Goal: Information Seeking & Learning: Learn about a topic

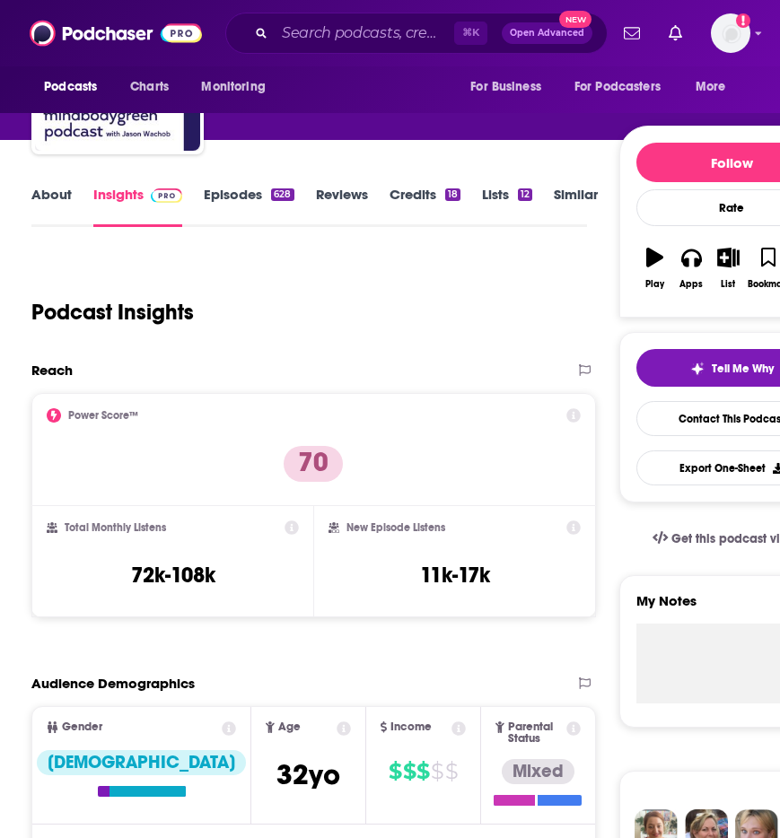
scroll to position [143, 0]
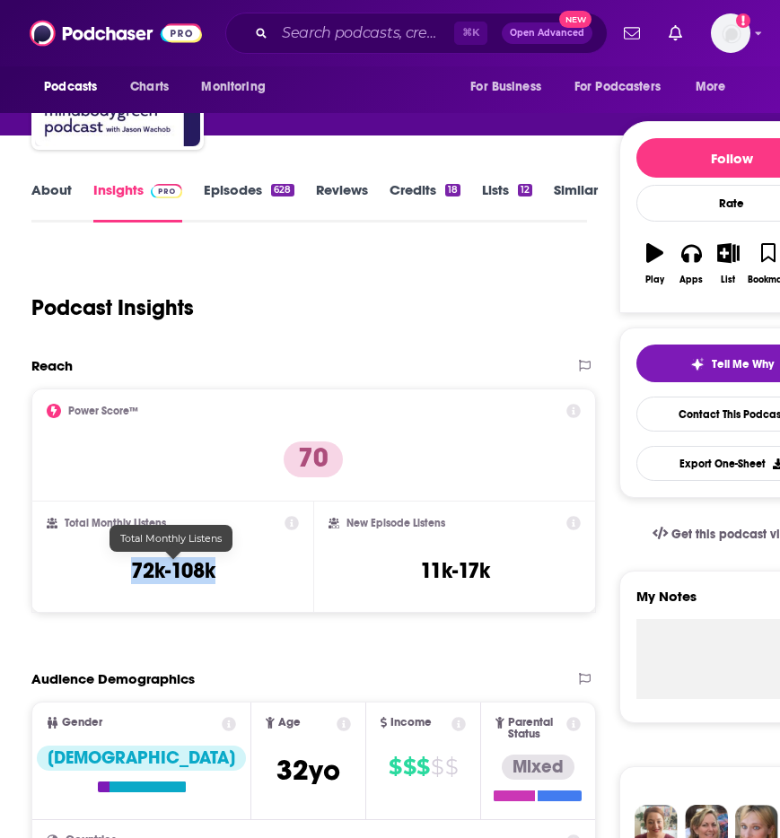
drag, startPoint x: 203, startPoint y: 565, endPoint x: 245, endPoint y: 566, distance: 42.2
click at [245, 566] on div "Total Monthly Listens 72k-108k" at bounding box center [173, 557] width 252 height 83
copy h3 "72k-108k"
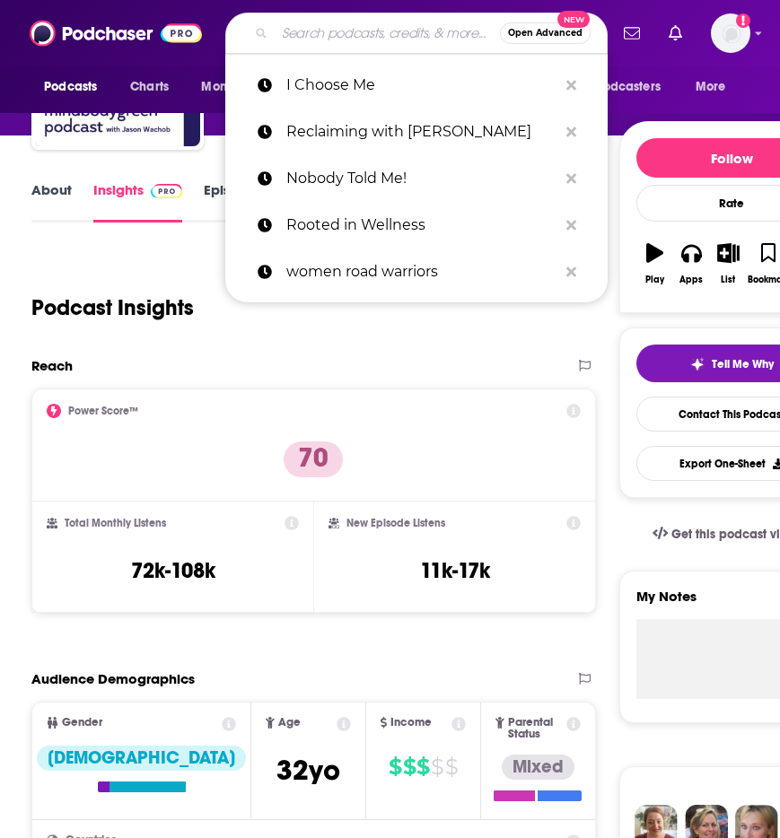
click at [346, 38] on input "Search podcasts, credits, & more..." at bounding box center [387, 33] width 225 height 29
paste input "The Skinny Confidential Him & Her"
type input "The Skinny Confidential Him & Her"
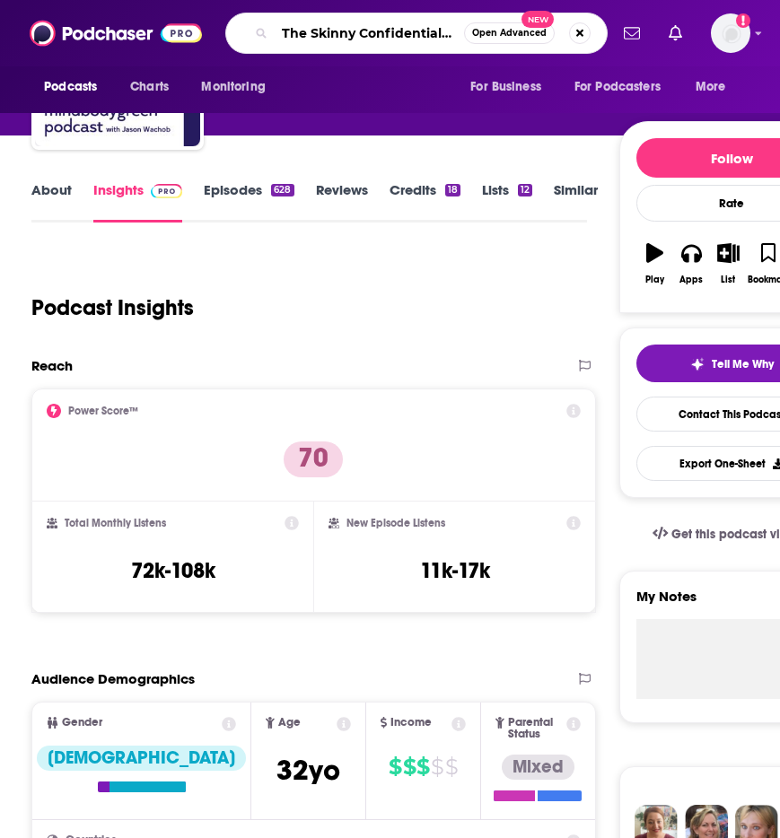
scroll to position [0, 54]
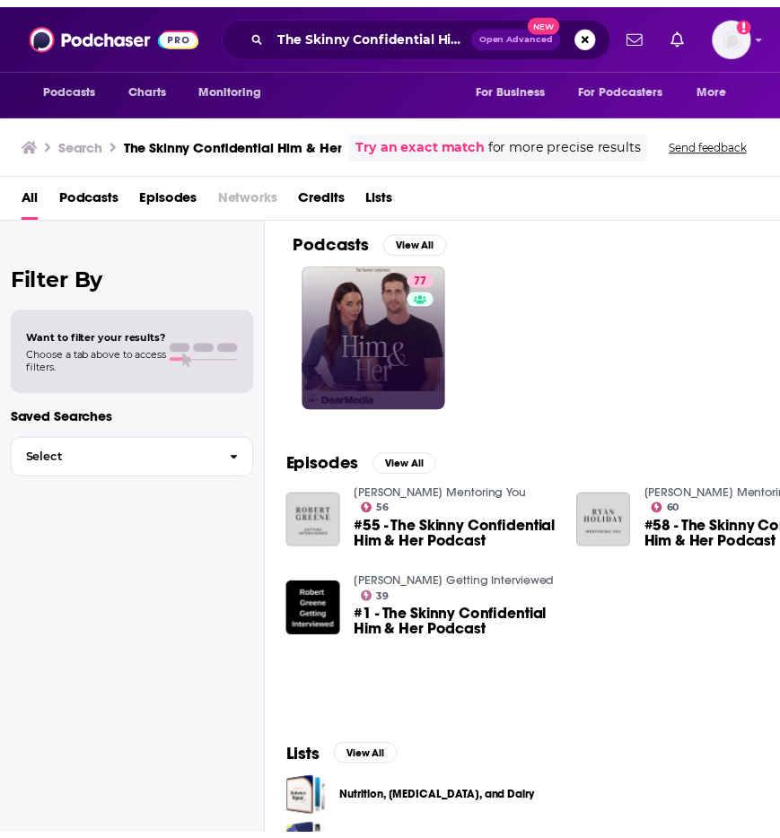
scroll to position [92, 0]
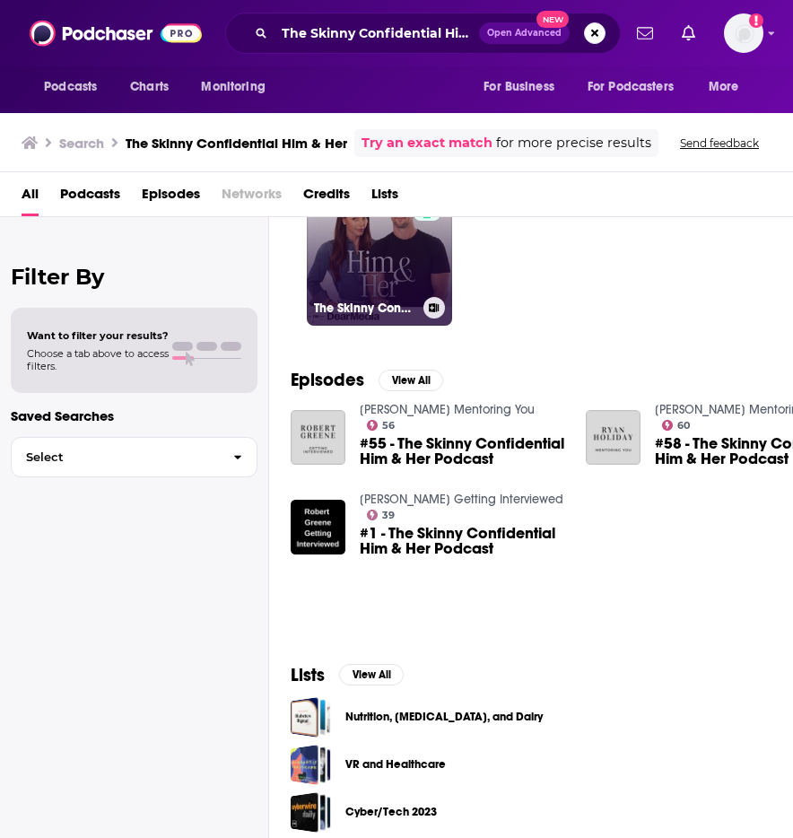
click at [377, 240] on link "77 The Skinny Confidential Him & Her Show" at bounding box center [379, 252] width 145 height 145
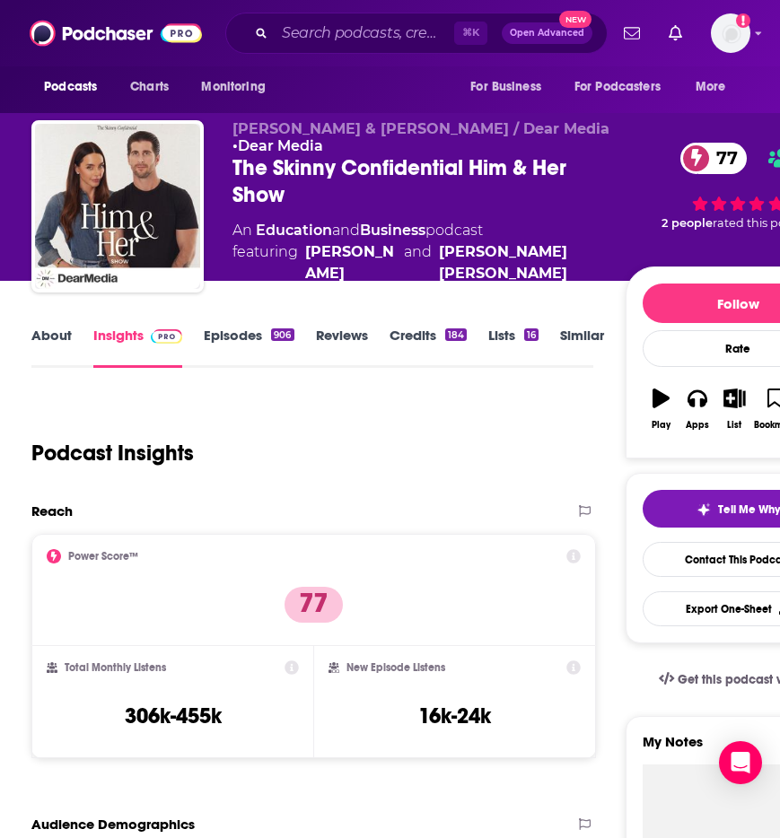
click at [257, 349] on link "Episodes 906" at bounding box center [249, 347] width 90 height 41
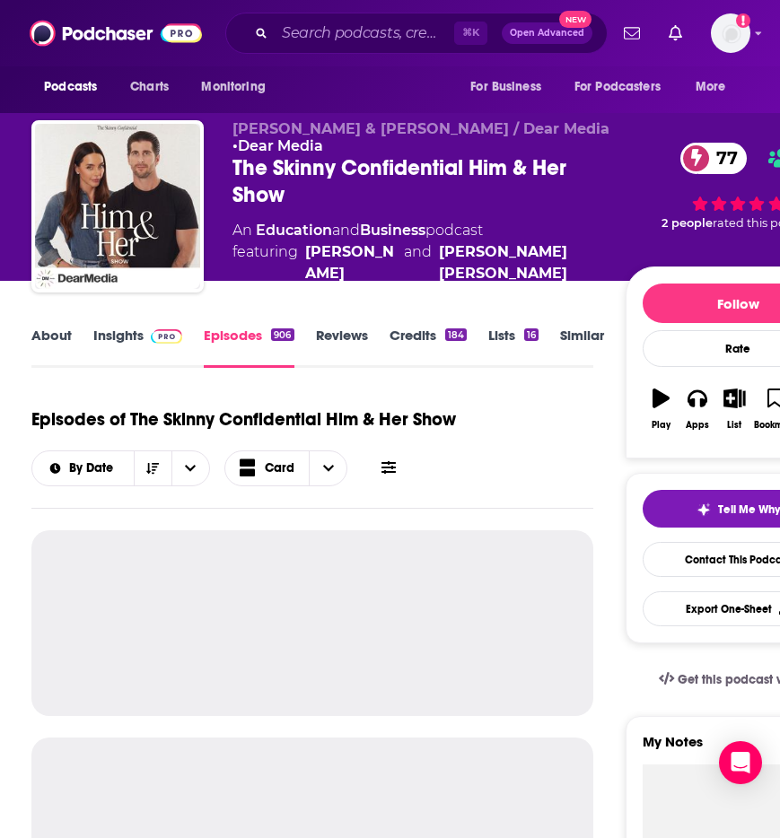
click at [114, 332] on link "Insights" at bounding box center [137, 347] width 89 height 41
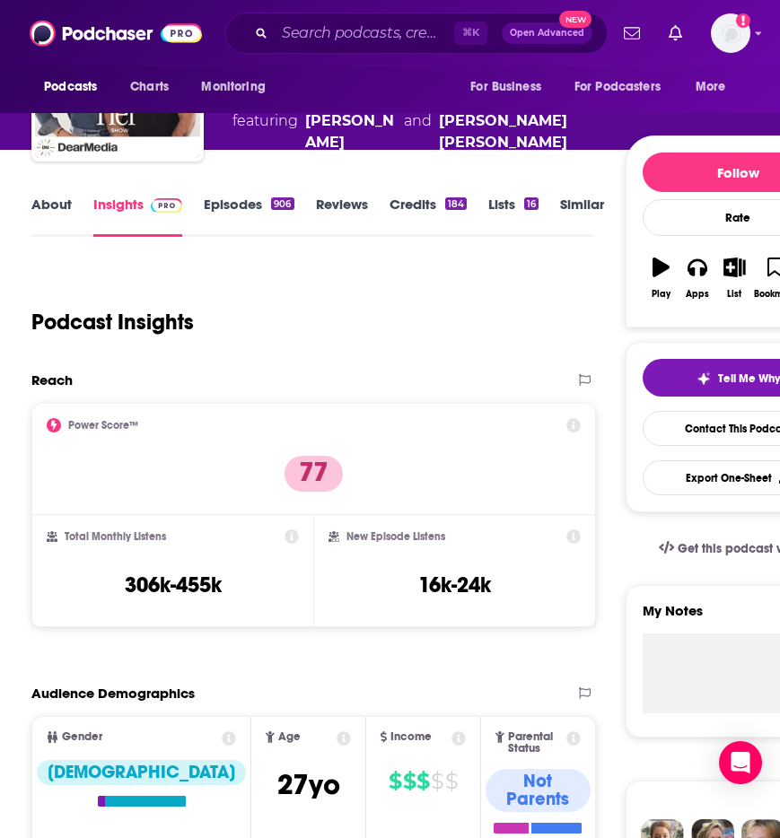
scroll to position [152, 0]
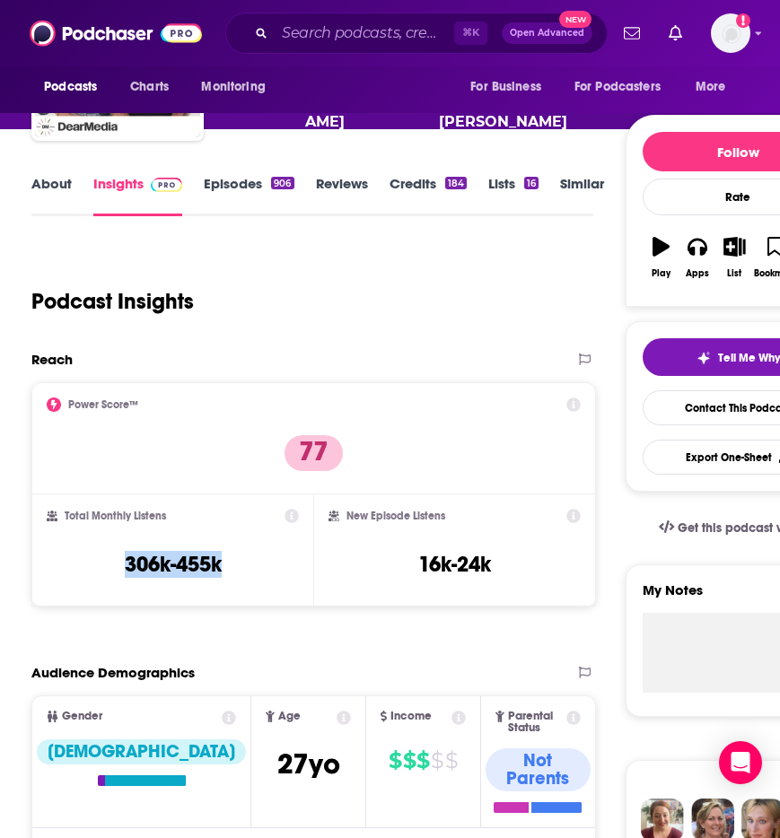
drag, startPoint x: 114, startPoint y: 566, endPoint x: 244, endPoint y: 565, distance: 130.1
click at [244, 565] on div "Total Monthly Listens 306k-455k" at bounding box center [173, 550] width 252 height 83
copy h3 "306k-455k"
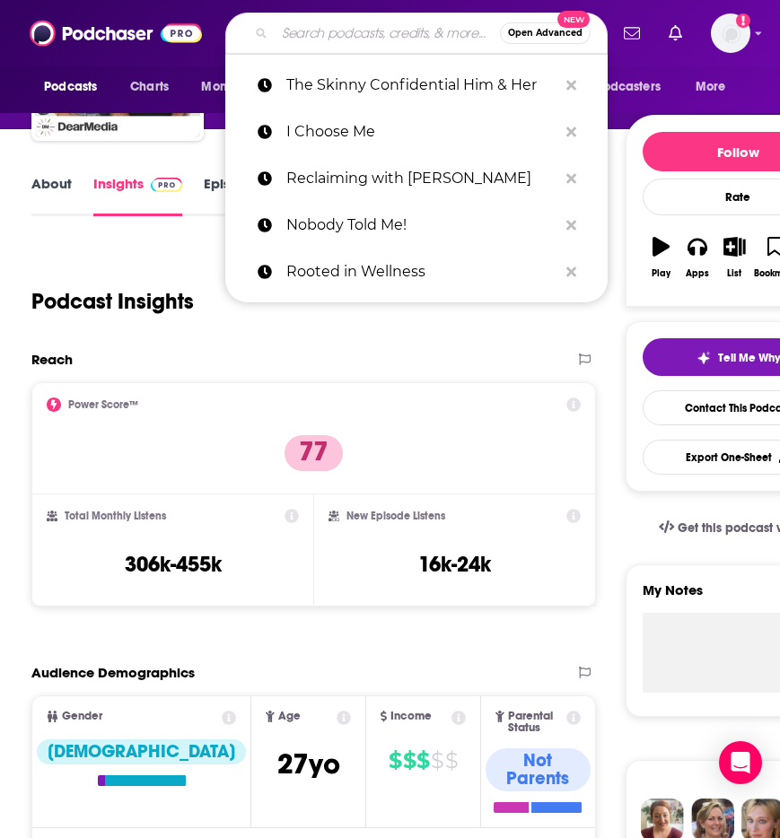
click at [369, 32] on input "Search podcasts, credits, & more..." at bounding box center [387, 33] width 225 height 29
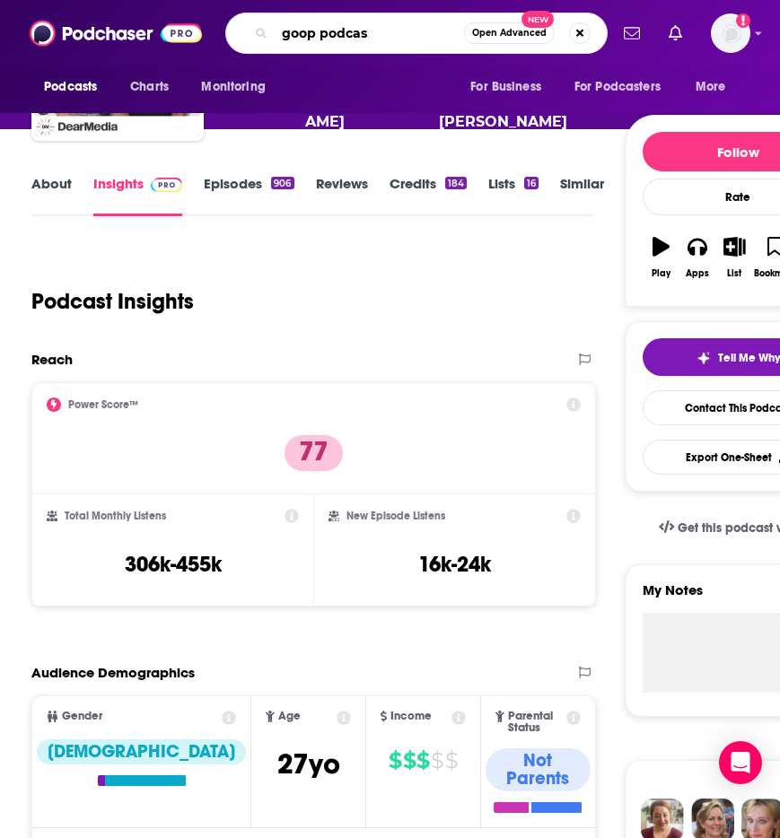
type input "goop podcast"
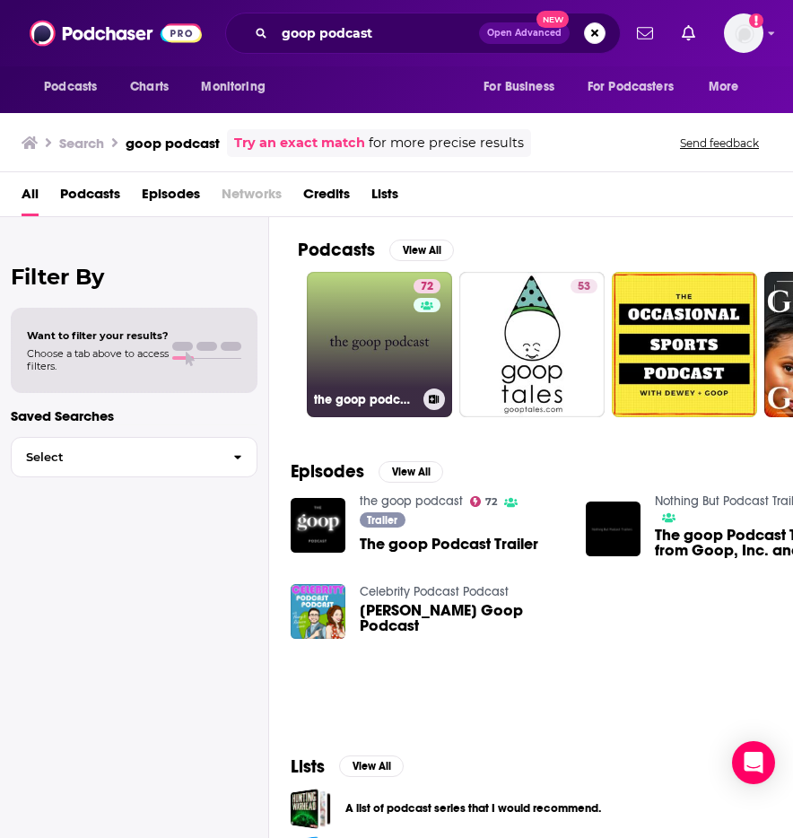
click at [388, 336] on link "72 the goop podcast" at bounding box center [379, 344] width 145 height 145
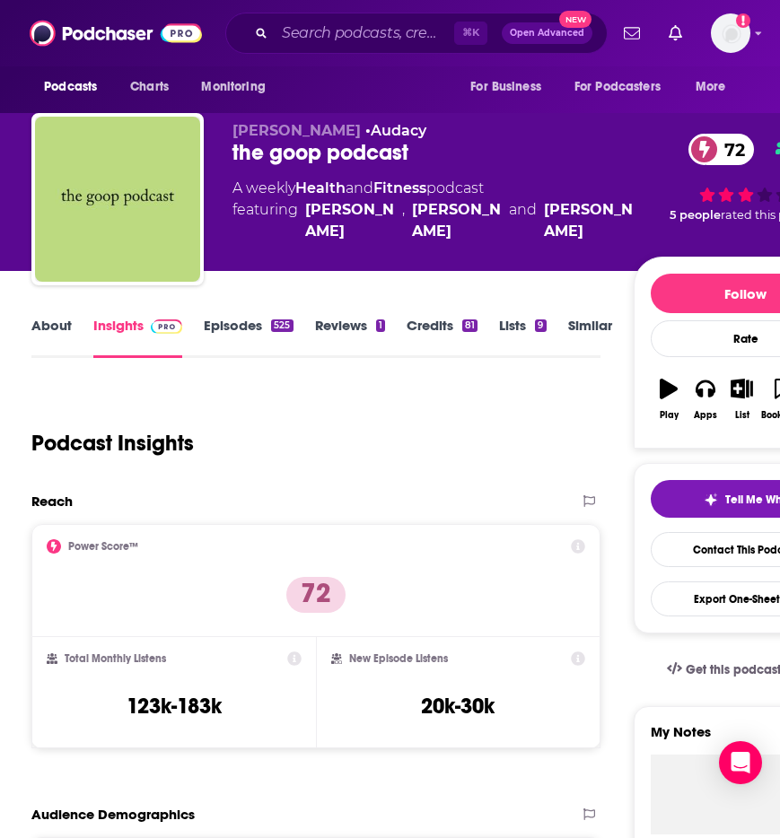
scroll to position [330, 0]
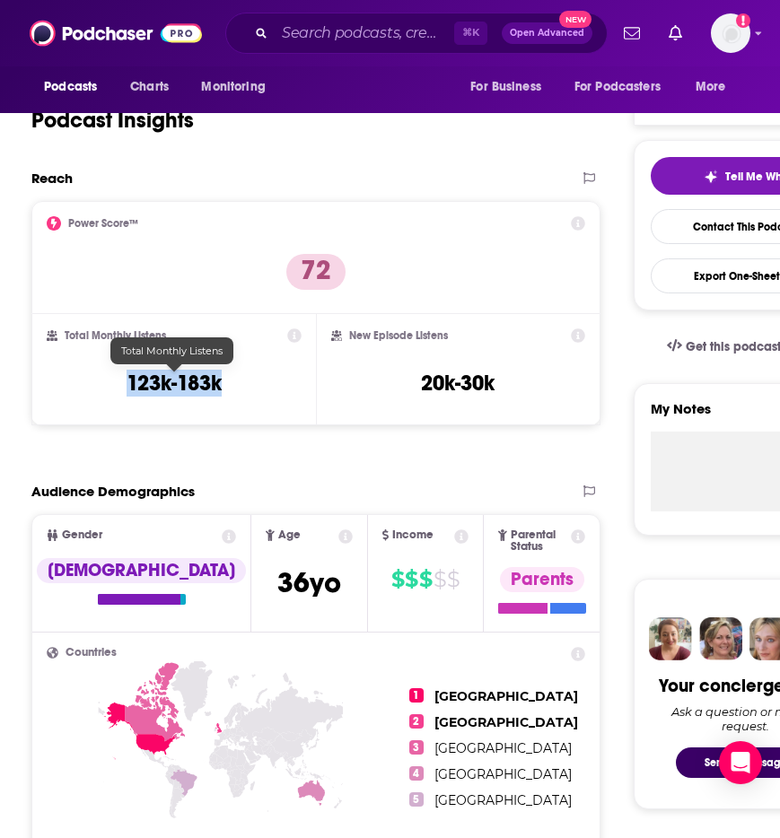
drag, startPoint x: 109, startPoint y: 380, endPoint x: 245, endPoint y: 383, distance: 136.4
click at [245, 383] on div "Total Monthly Listens 123k-183k" at bounding box center [174, 369] width 255 height 83
copy h3 "123k-183k"
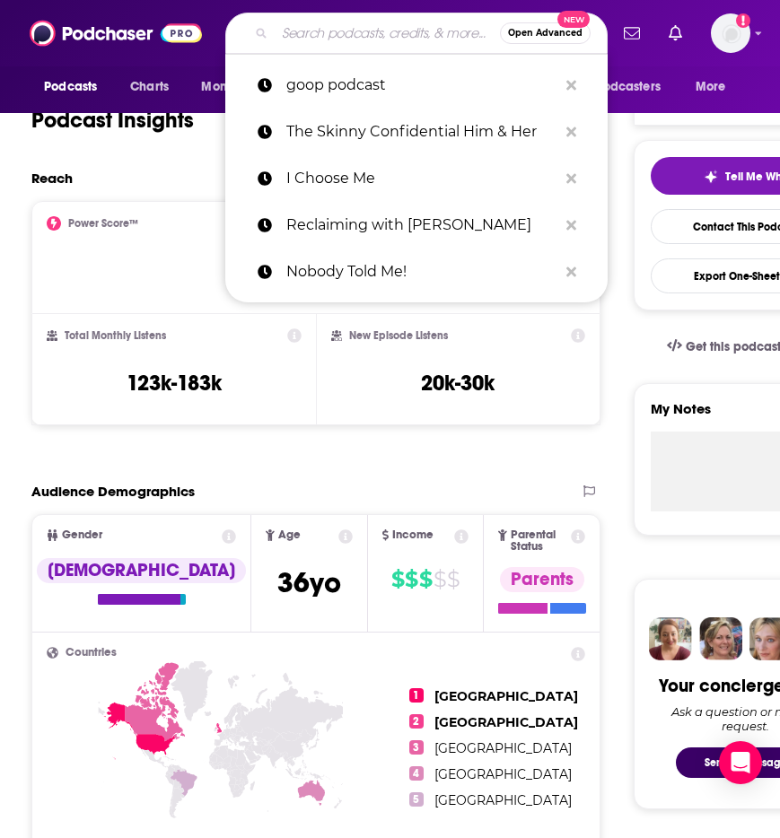
click at [316, 33] on input "Search podcasts, credits, & more..." at bounding box center [387, 33] width 225 height 29
paste input "The Founder Hour"
type input "The Founder Hour"
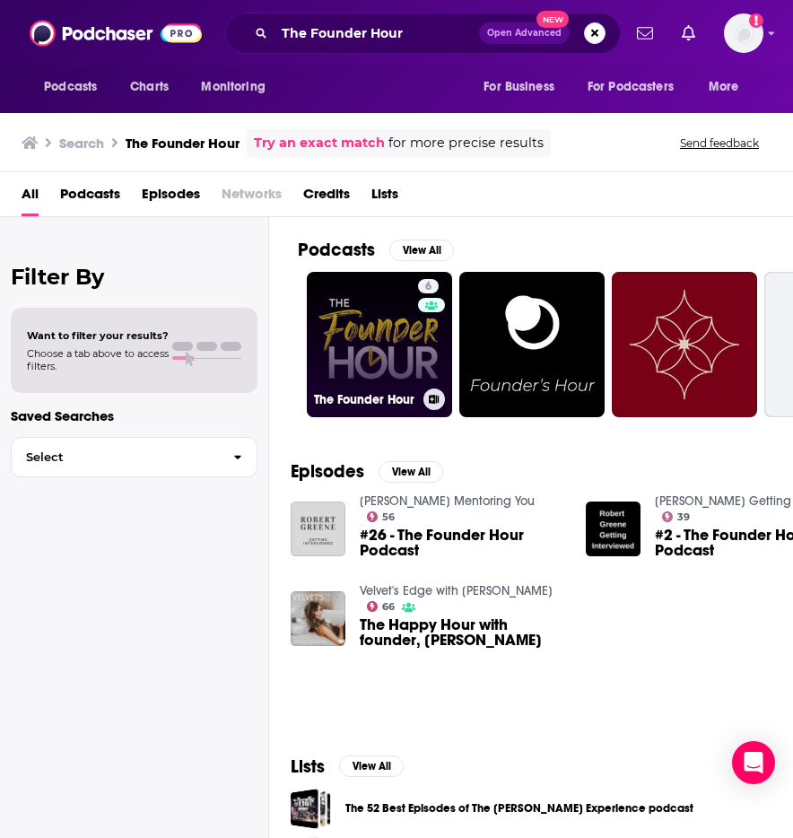
click at [364, 340] on link "6 The Founder Hour" at bounding box center [379, 344] width 145 height 145
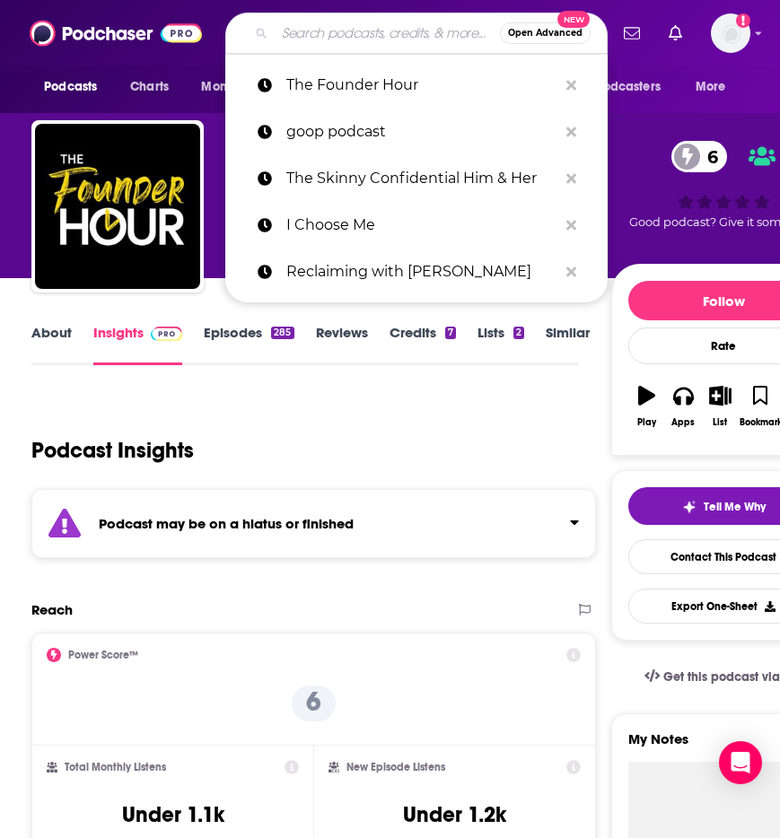
click at [324, 42] on input "Search podcasts, credits, & more..." at bounding box center [387, 33] width 225 height 29
paste input "Well. with [PERSON_NAME]"
type input "Well. with [PERSON_NAME]"
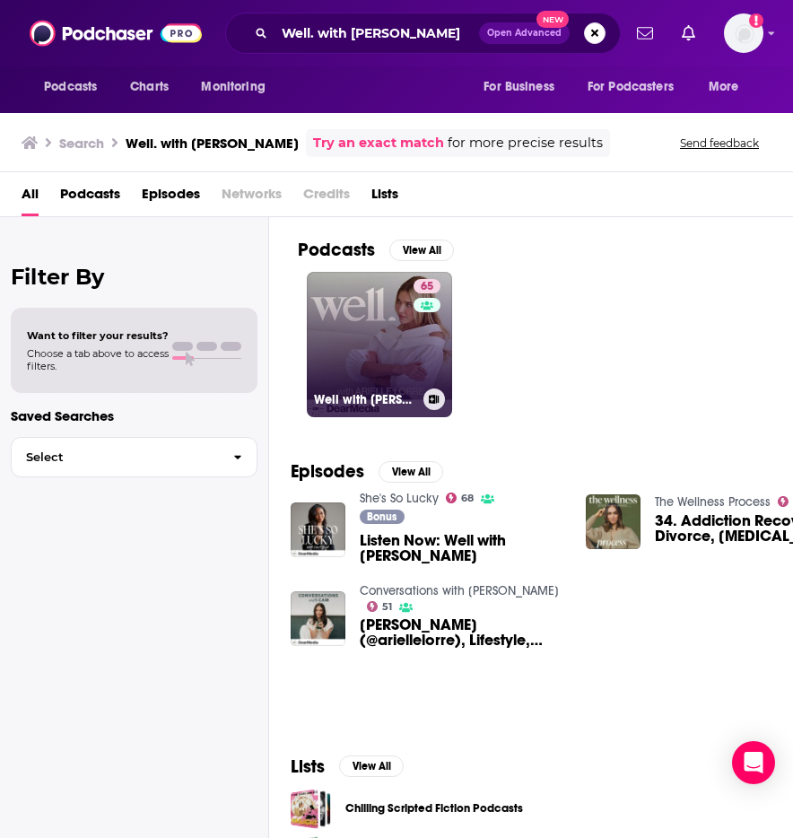
click at [359, 330] on link "65 Well with [PERSON_NAME]" at bounding box center [379, 344] width 145 height 145
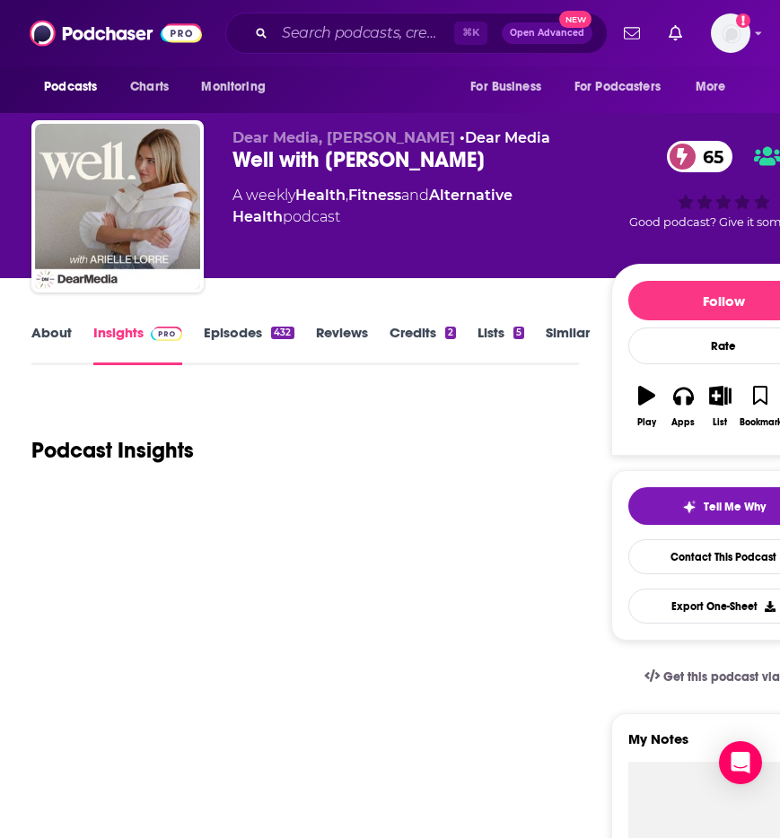
click at [242, 326] on link "Episodes 432" at bounding box center [249, 344] width 90 height 41
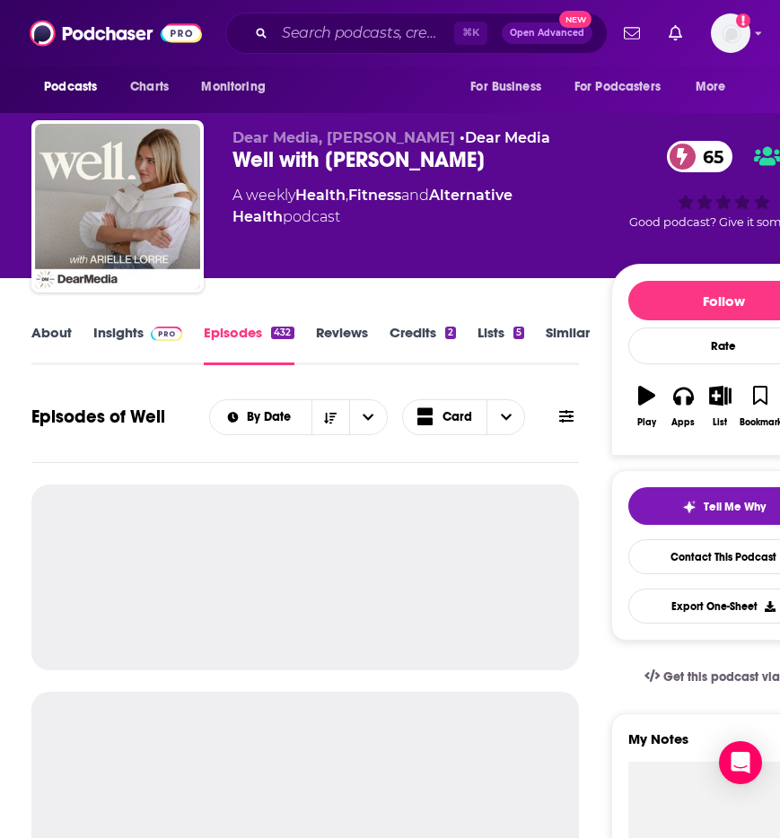
click at [127, 335] on link "Insights" at bounding box center [137, 344] width 89 height 41
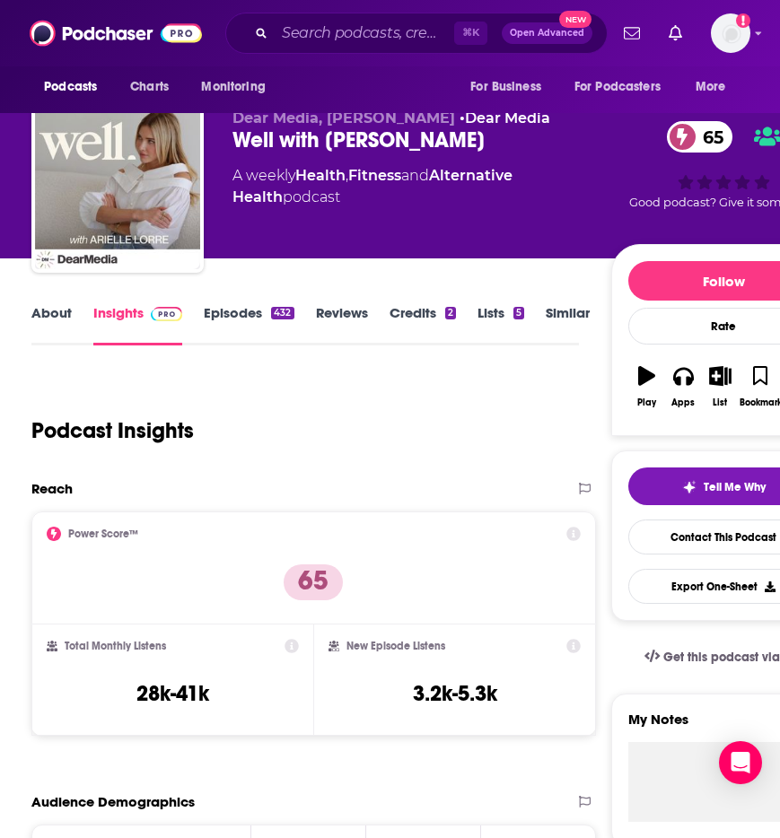
scroll to position [253, 0]
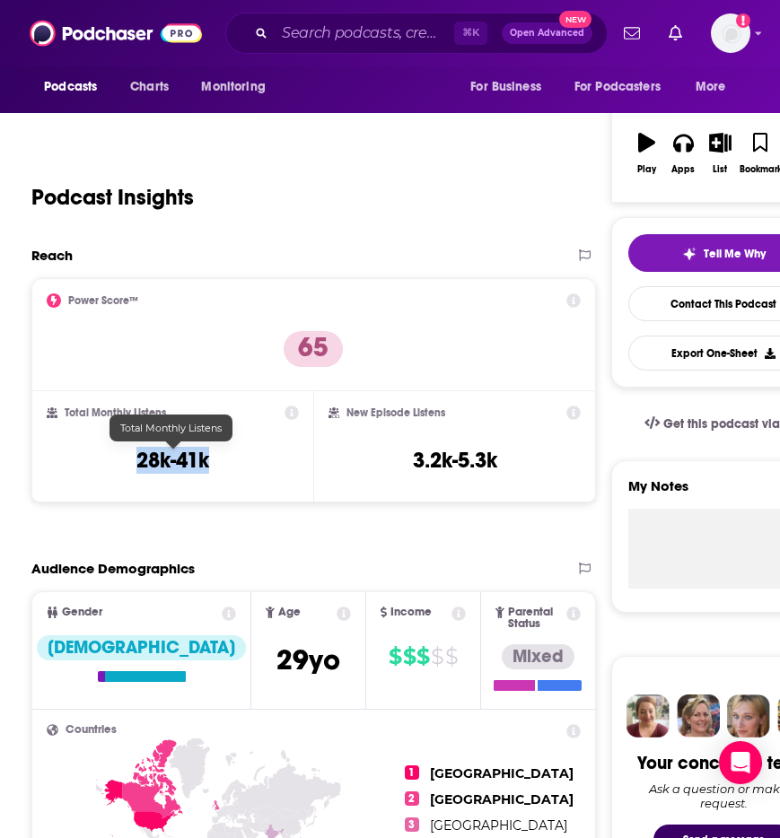
drag, startPoint x: 142, startPoint y: 458, endPoint x: 228, endPoint y: 460, distance: 86.1
click at [228, 460] on div "Total Monthly Listens 28k-41k" at bounding box center [173, 447] width 252 height 83
copy h3 "28k-41k"
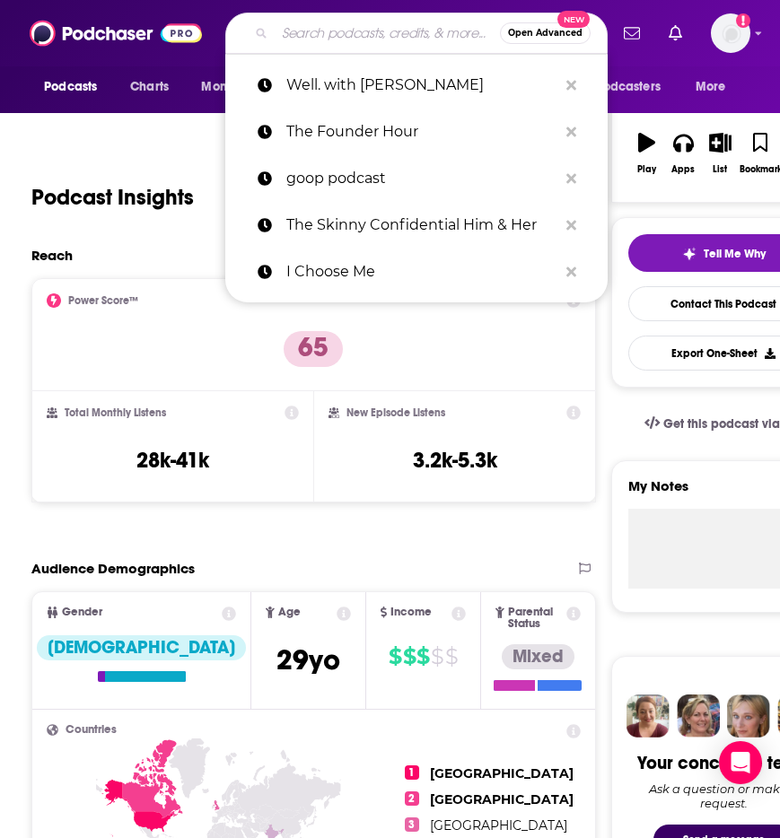
click at [334, 25] on input "Search podcasts, credits, & more..." at bounding box center [387, 33] width 225 height 29
paste input "The Balance Blonde: Soul on Fire"
type input "The Balance Blonde: Soul on Fire"
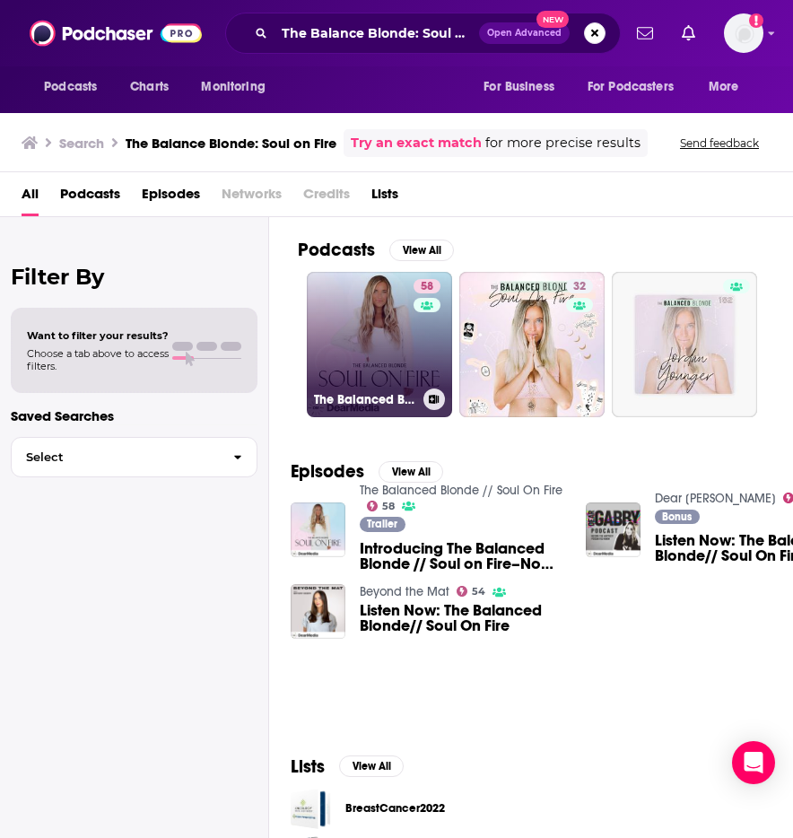
click at [379, 309] on link "58 The Balanced Blonde // Soul On Fire" at bounding box center [379, 344] width 145 height 145
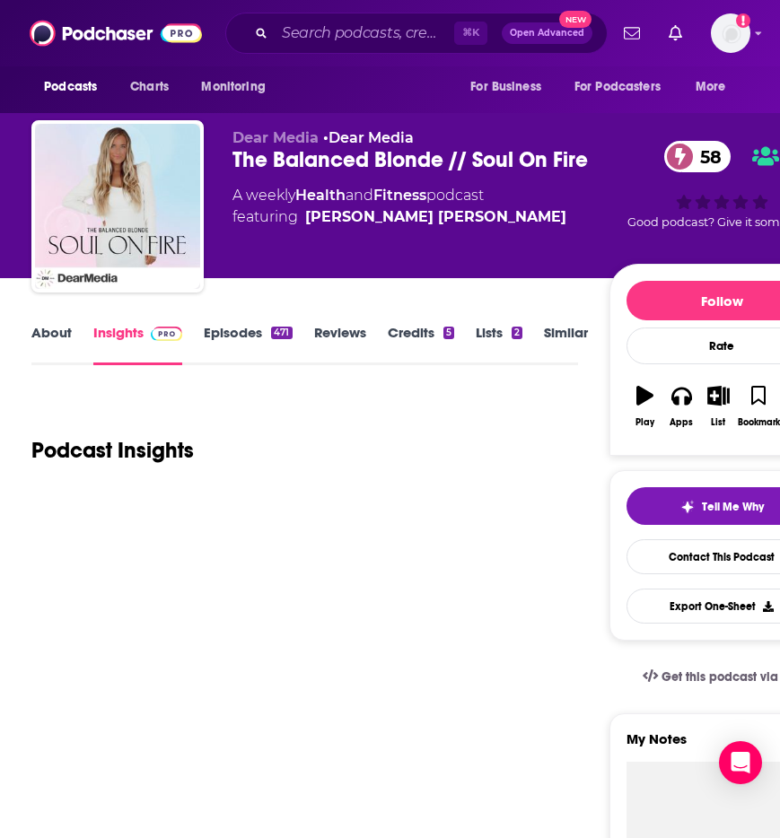
click at [252, 334] on link "Episodes 471" at bounding box center [248, 344] width 88 height 41
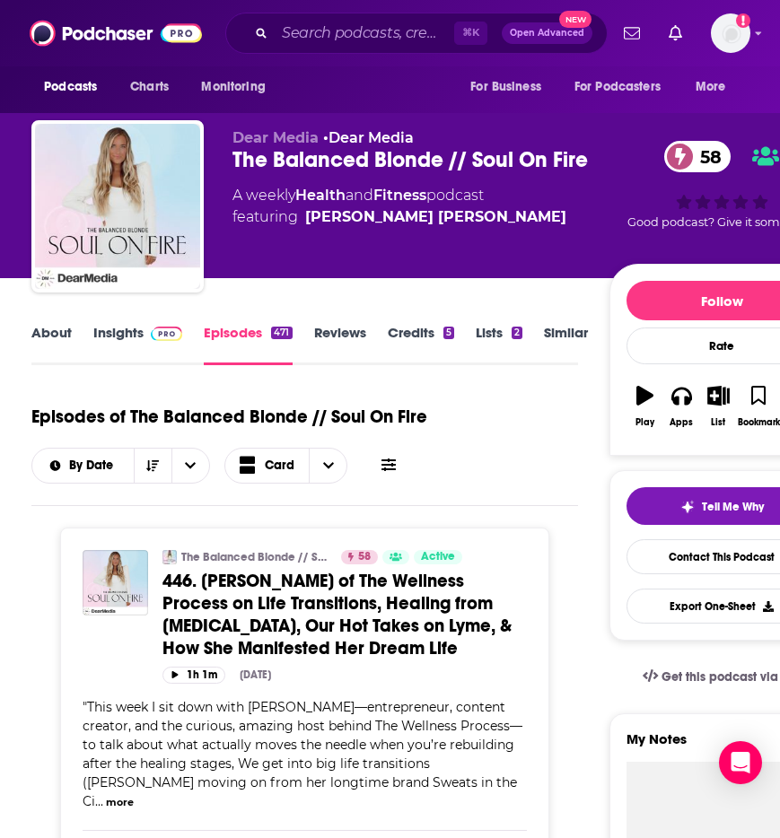
click at [132, 334] on link "Insights" at bounding box center [137, 344] width 89 height 41
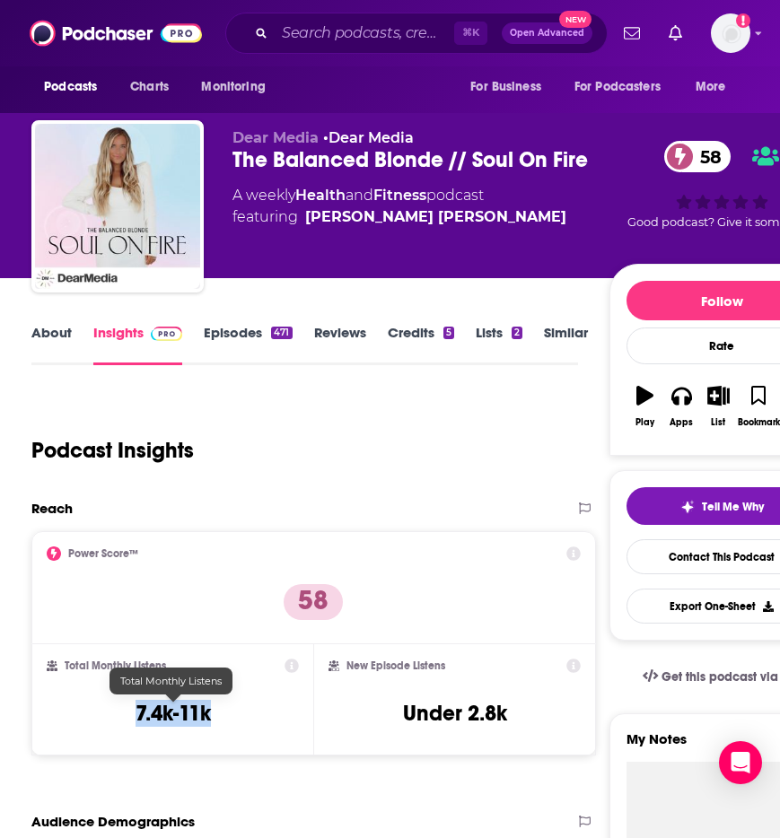
drag, startPoint x: 126, startPoint y: 714, endPoint x: 240, endPoint y: 713, distance: 114.8
click at [240, 713] on div "Total Monthly Listens 7.4k-11k" at bounding box center [173, 700] width 252 height 83
copy h3 "7.4k-11k"
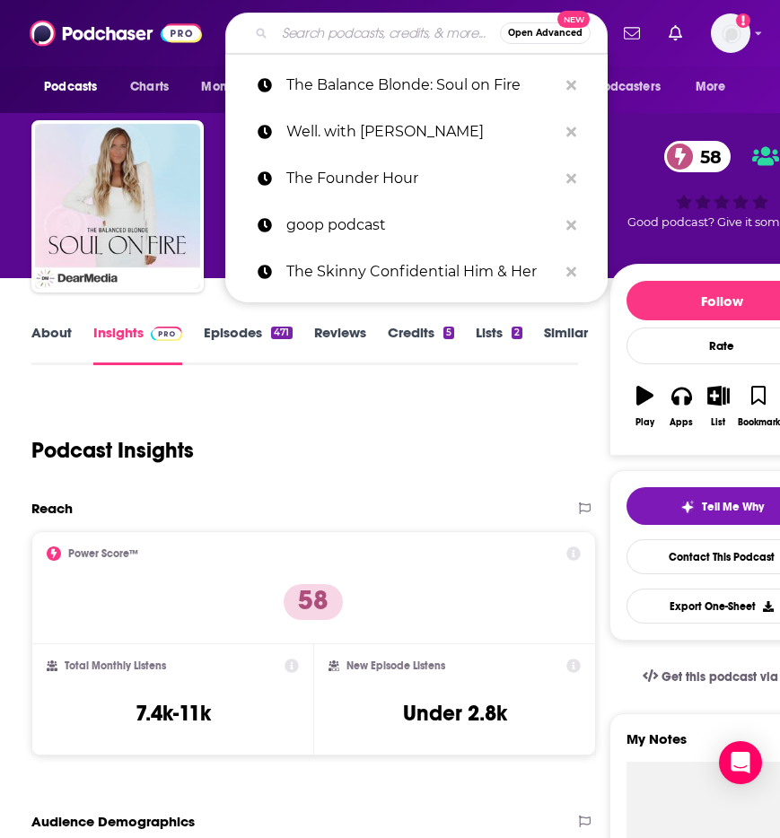
click at [314, 37] on input "Search podcasts, credits, & more..." at bounding box center [387, 33] width 225 height 29
paste input "The Art of Being Well"
type input "The Art of Being Well"
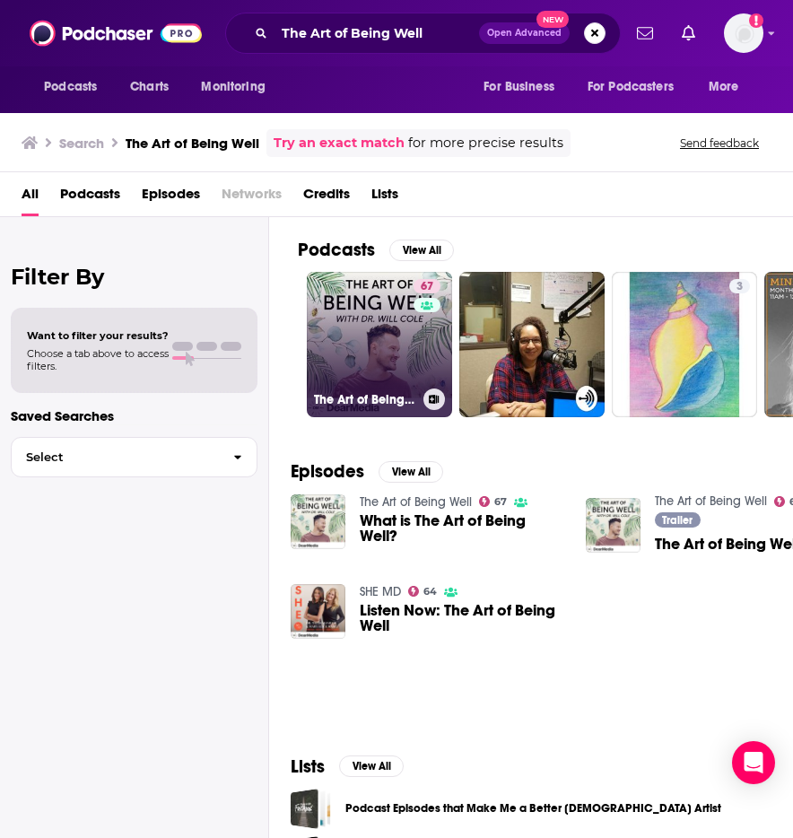
click at [380, 347] on link "67 The Art of Being Well" at bounding box center [379, 344] width 145 height 145
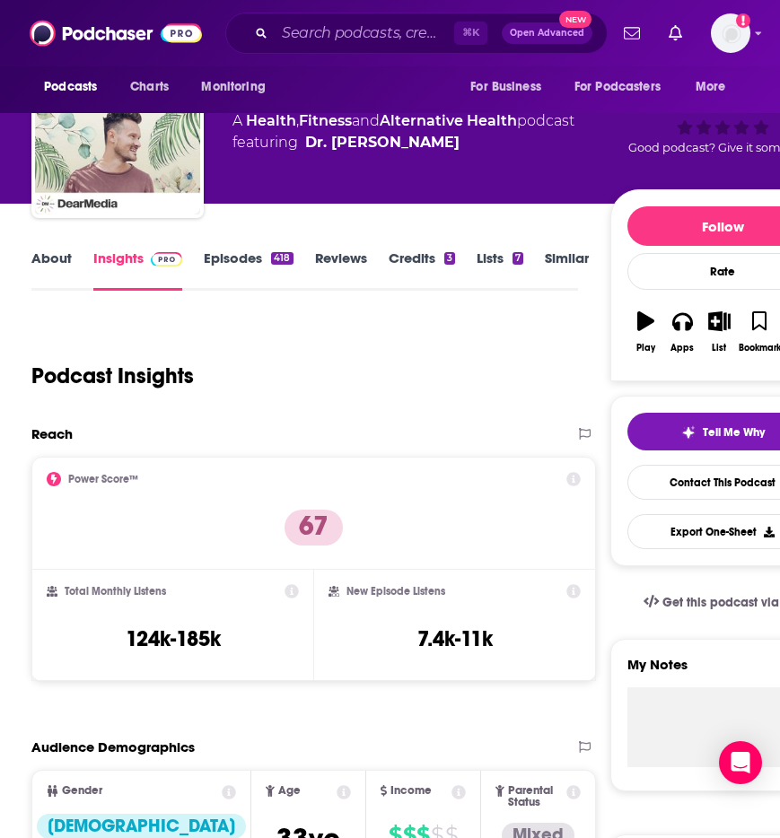
scroll to position [78, 0]
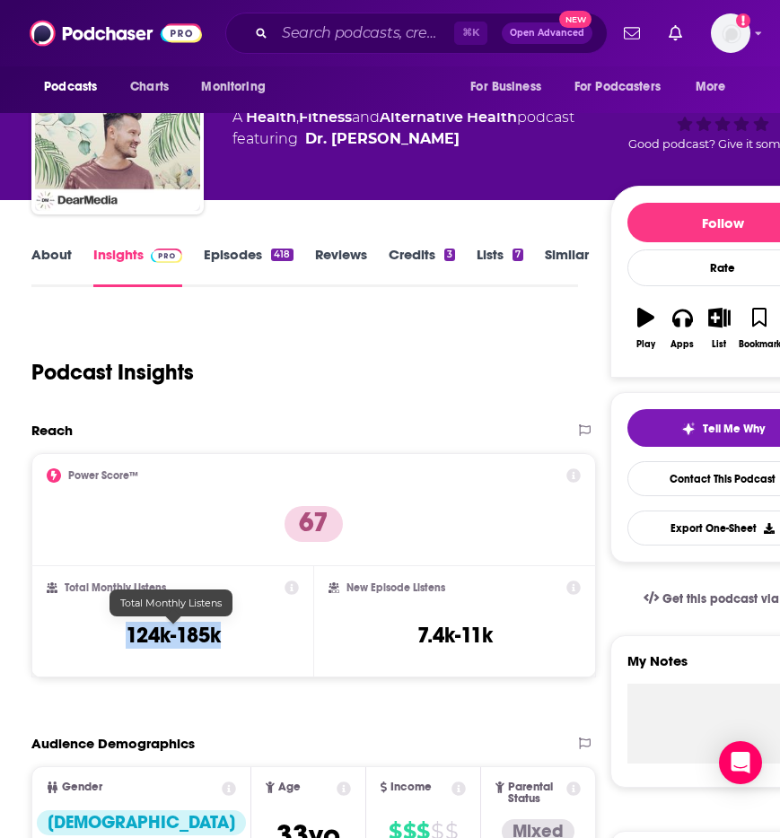
drag, startPoint x: 115, startPoint y: 635, endPoint x: 258, endPoint y: 633, distance: 143.6
click at [258, 633] on div "Total Monthly Listens 124k-185k" at bounding box center [173, 621] width 252 height 83
copy h3 "124k-185k"
click at [340, 33] on input "Search podcasts, credits, & more..." at bounding box center [364, 33] width 179 height 29
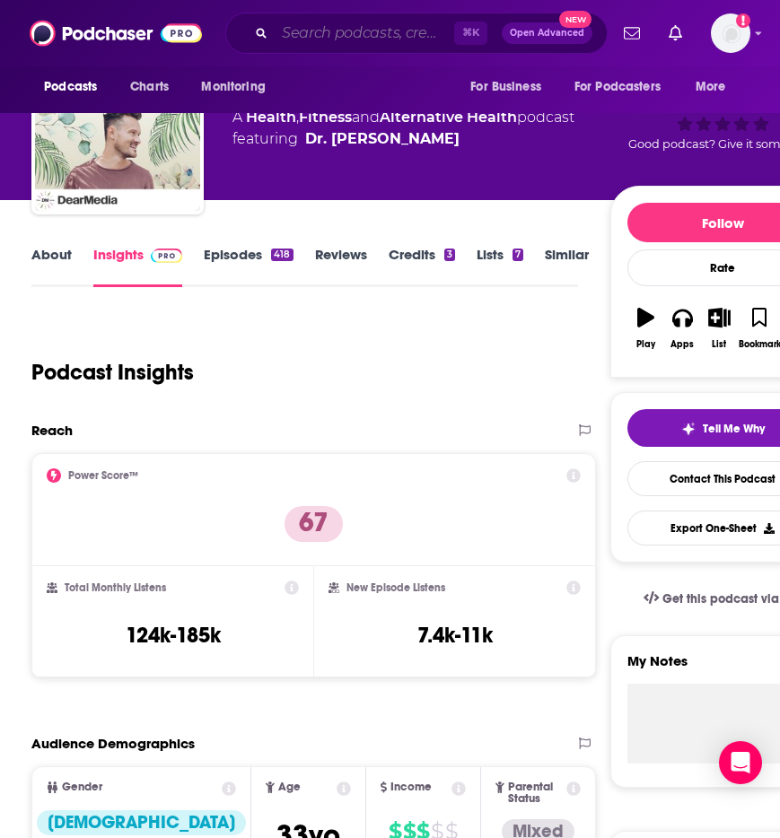
click at [340, 33] on input "Search podcasts, credits, & more..." at bounding box center [364, 33] width 179 height 29
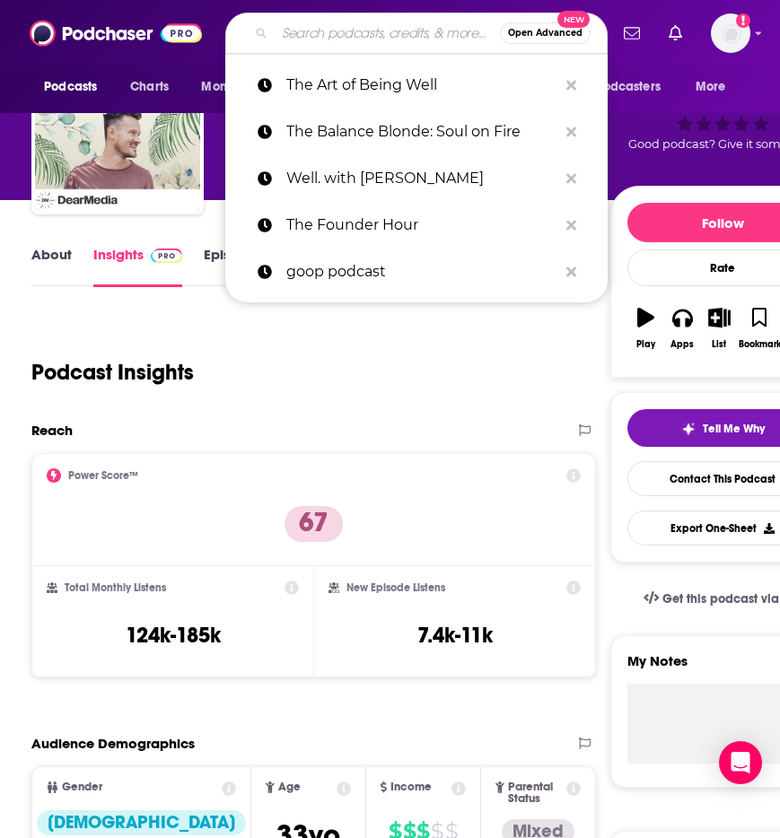
paste input "Woman Inc."
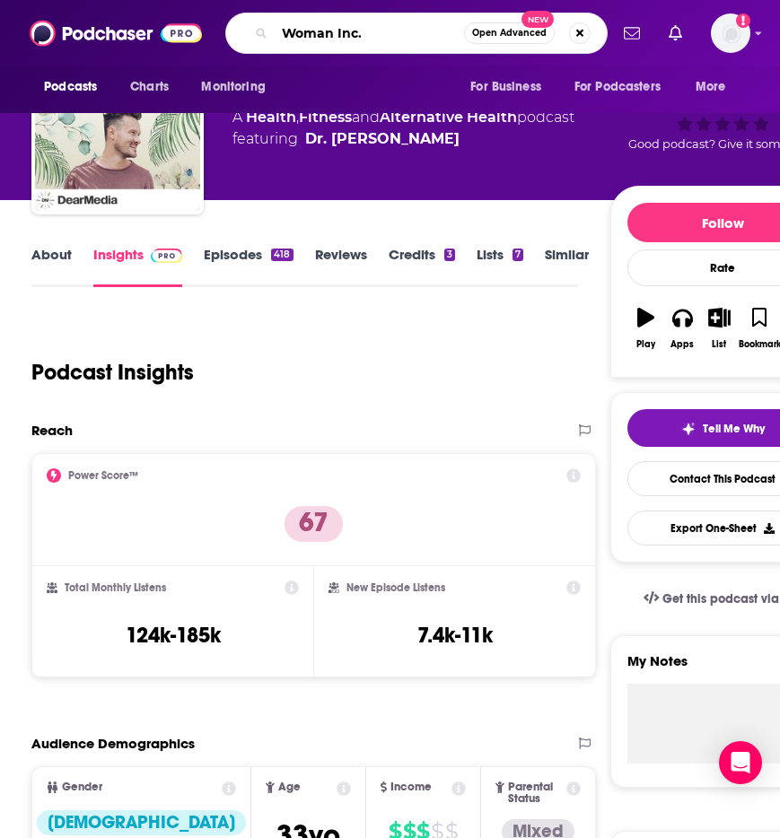
type input "Woman Inc."
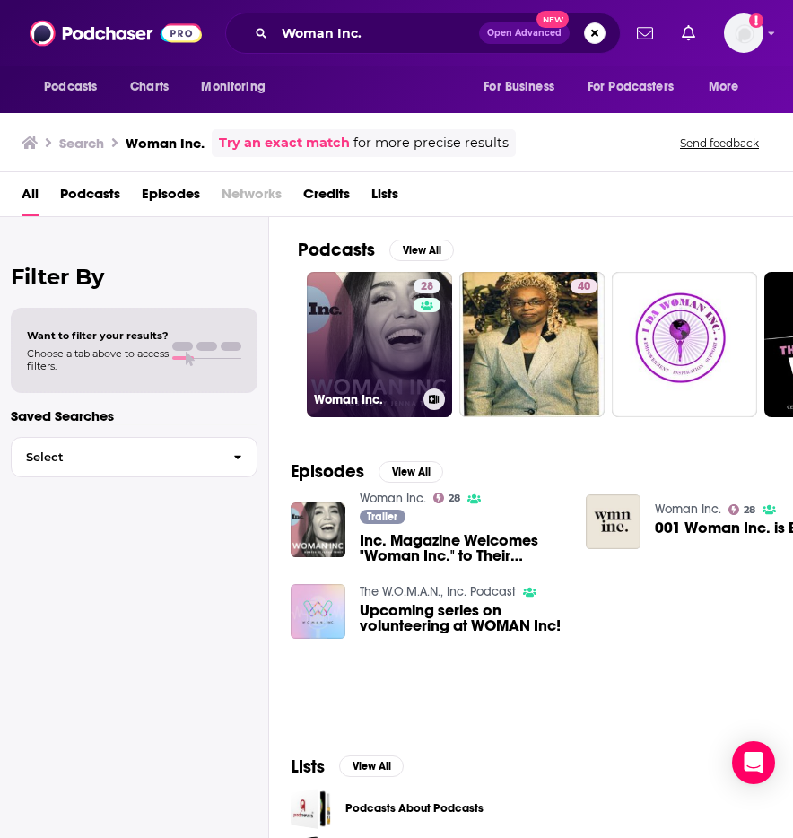
click at [352, 343] on link "28 Woman Inc." at bounding box center [379, 344] width 145 height 145
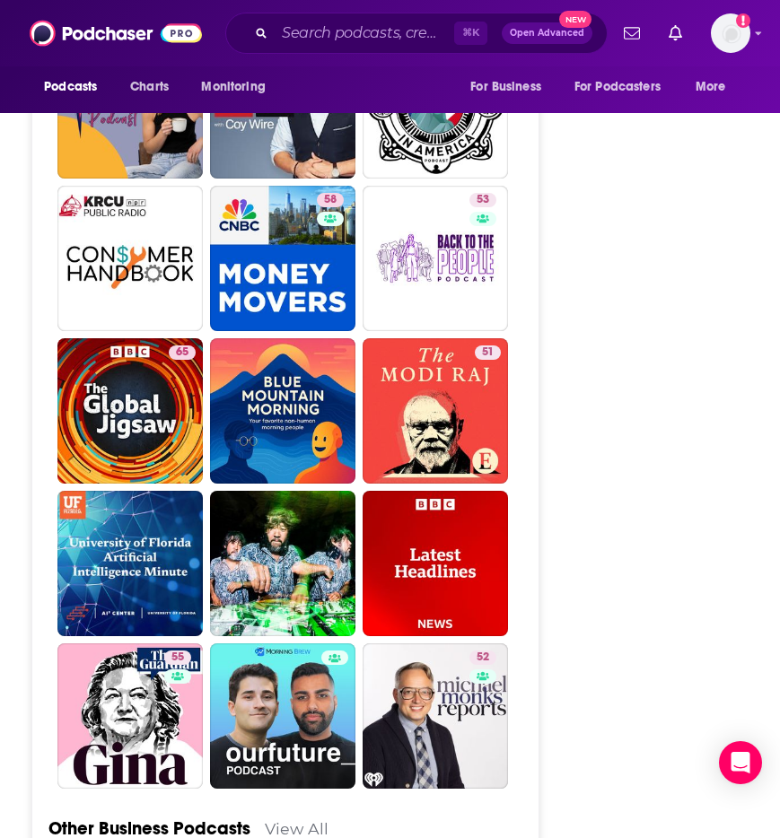
scroll to position [4173, 0]
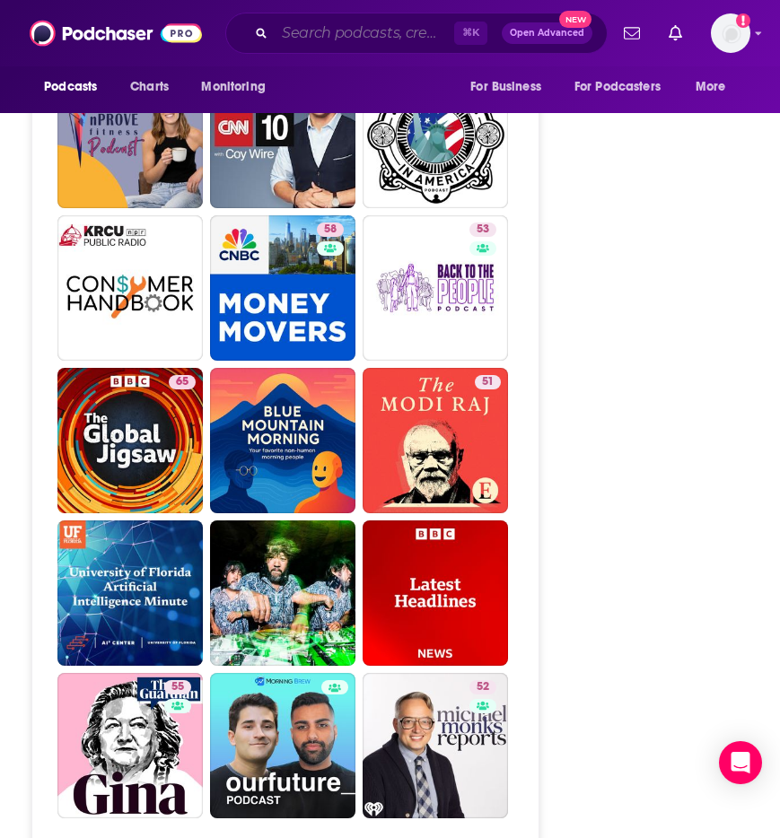
click at [330, 33] on input "Search podcasts, credits, & more..." at bounding box center [364, 33] width 179 height 29
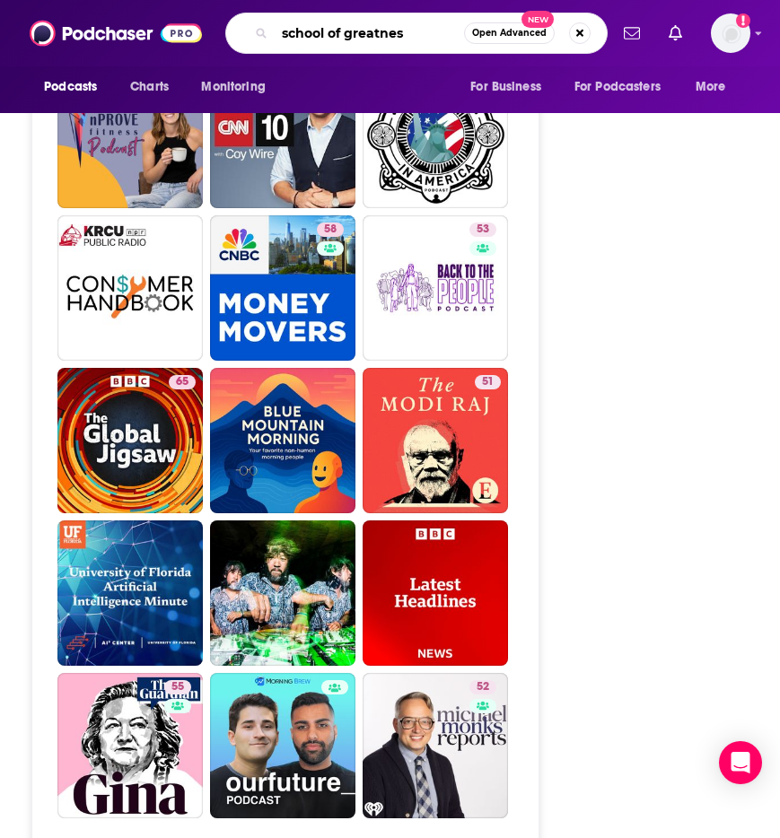
type input "school of greatness"
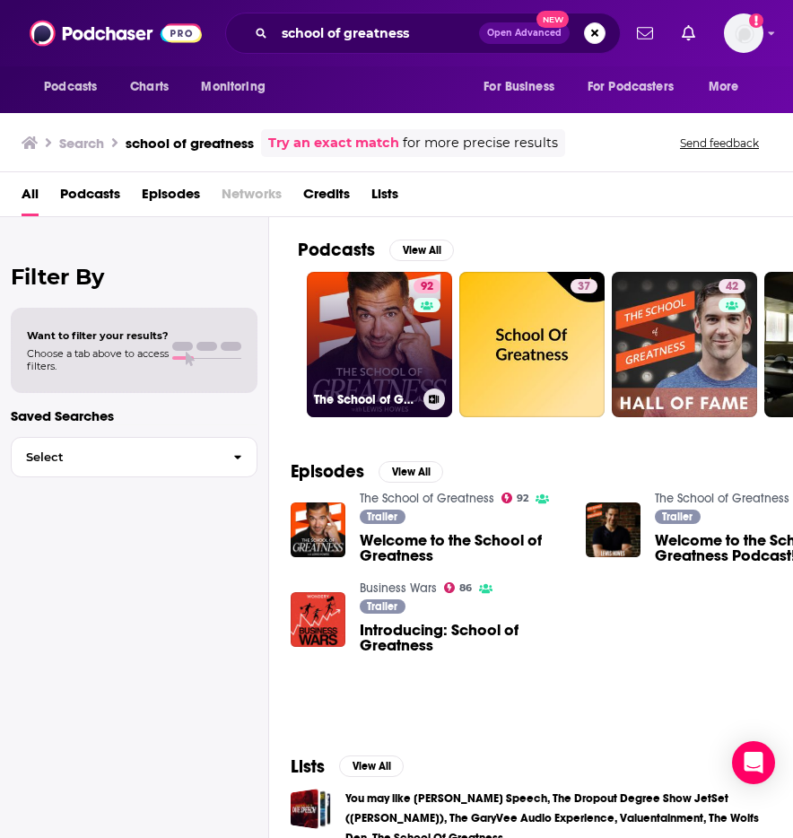
click at [351, 310] on link "92 The School of Greatness" at bounding box center [379, 344] width 145 height 145
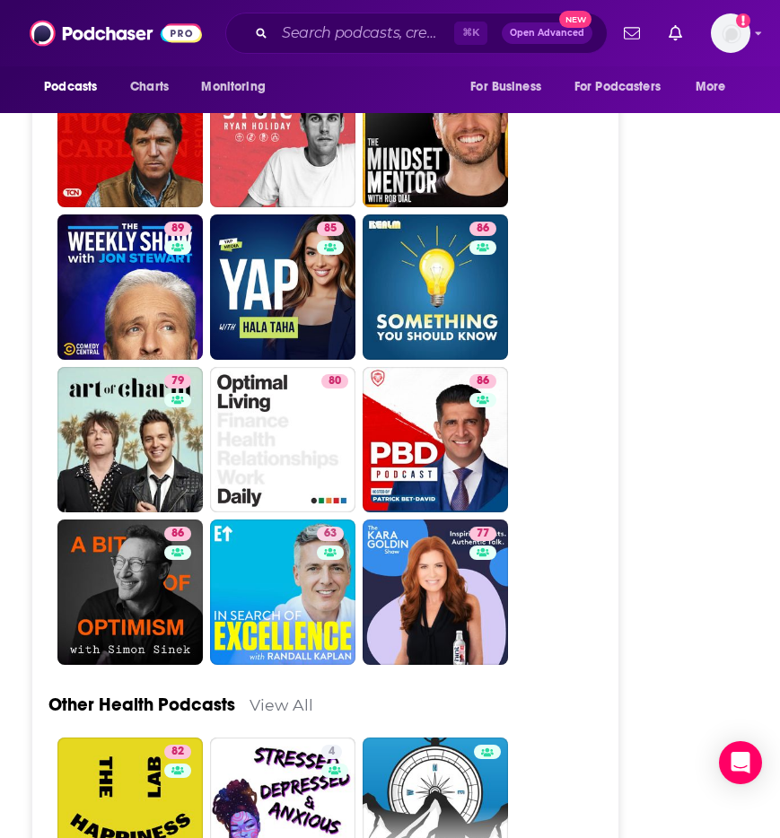
scroll to position [5508, 0]
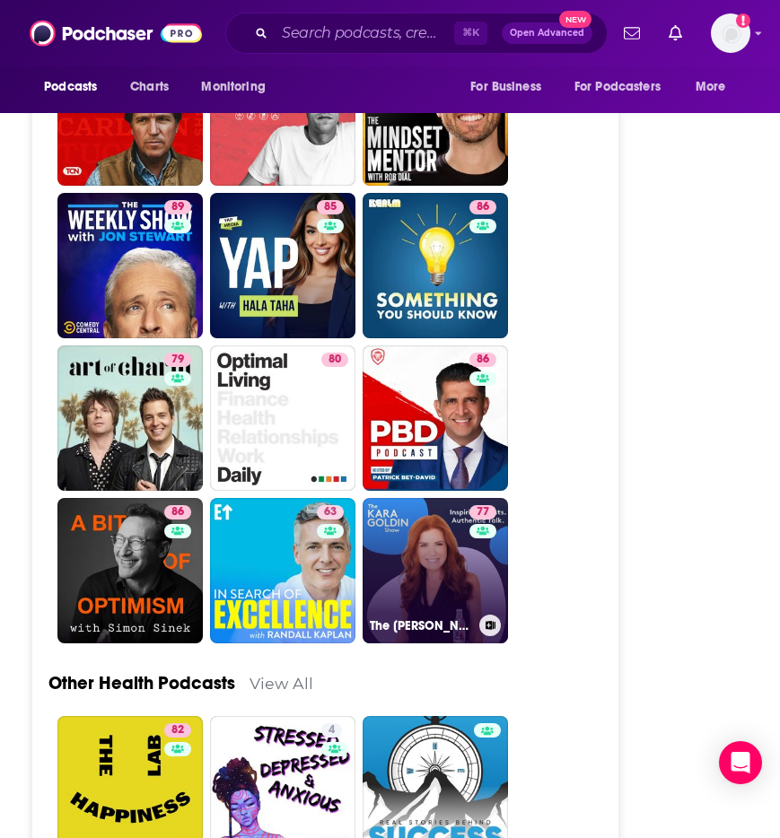
click at [428, 498] on link "77 The [PERSON_NAME] Show" at bounding box center [434, 570] width 145 height 145
type input "[URL][DOMAIN_NAME][PERSON_NAME]"
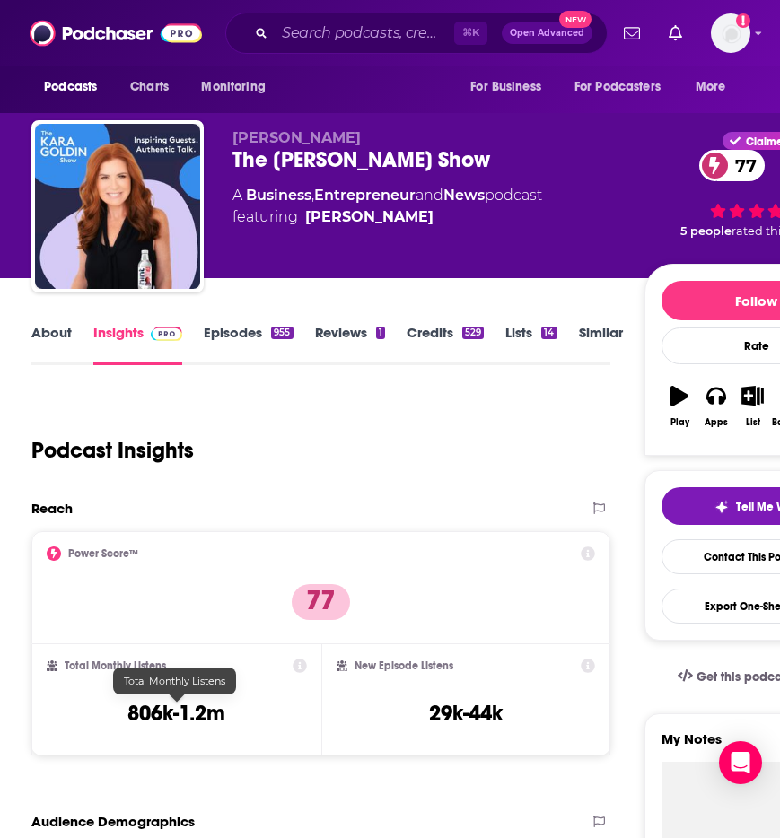
drag, startPoint x: 119, startPoint y: 704, endPoint x: 266, endPoint y: 703, distance: 147.1
click at [268, 702] on div "Total Monthly Listens 806k-1.2m" at bounding box center [177, 700] width 260 height 83
drag, startPoint x: 95, startPoint y: 705, endPoint x: 214, endPoint y: 704, distance: 118.4
click at [214, 704] on div "Total Monthly Listens 806k-1.2m" at bounding box center [177, 700] width 260 height 83
click at [223, 716] on h3 "806k-1.2m" at bounding box center [176, 713] width 98 height 27
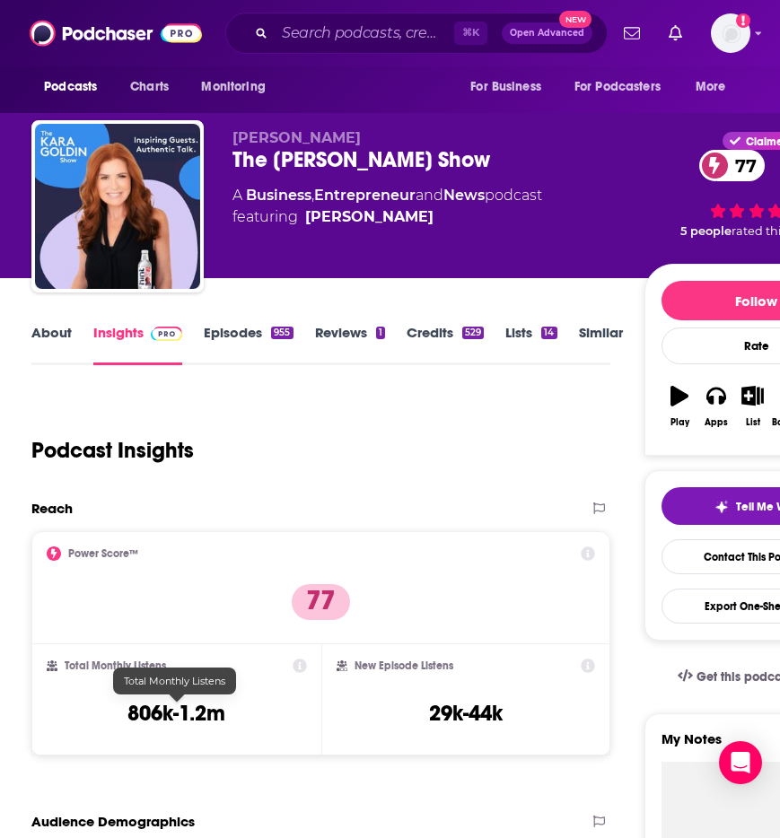
click at [223, 714] on h3 "806k-1.2m" at bounding box center [176, 713] width 98 height 27
drag, startPoint x: 253, startPoint y: 714, endPoint x: 170, endPoint y: 720, distance: 82.7
click at [245, 715] on div "Total Monthly Listens 806k-1.2m" at bounding box center [177, 700] width 260 height 83
click at [161, 720] on h3 "806k-1.2m" at bounding box center [176, 713] width 98 height 27
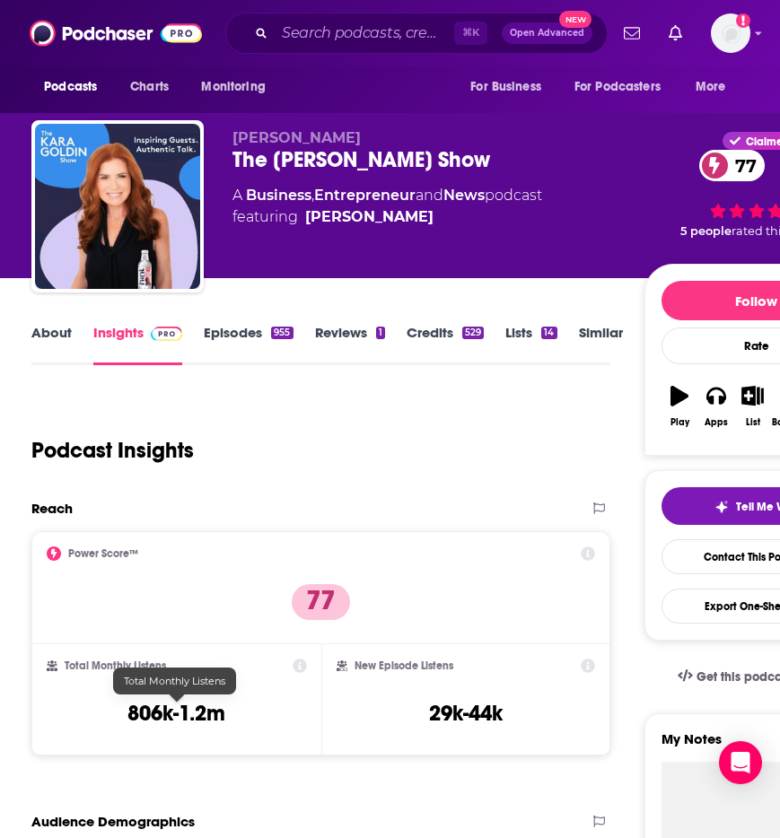
click at [163, 717] on h3 "806k-1.2m" at bounding box center [176, 713] width 98 height 27
click at [135, 719] on h3 "806k-1.2m" at bounding box center [176, 713] width 98 height 27
drag, startPoint x: 126, startPoint y: 716, endPoint x: 245, endPoint y: 714, distance: 119.3
click at [245, 714] on div "Total Monthly Listens 806k-1.2m" at bounding box center [177, 700] width 260 height 83
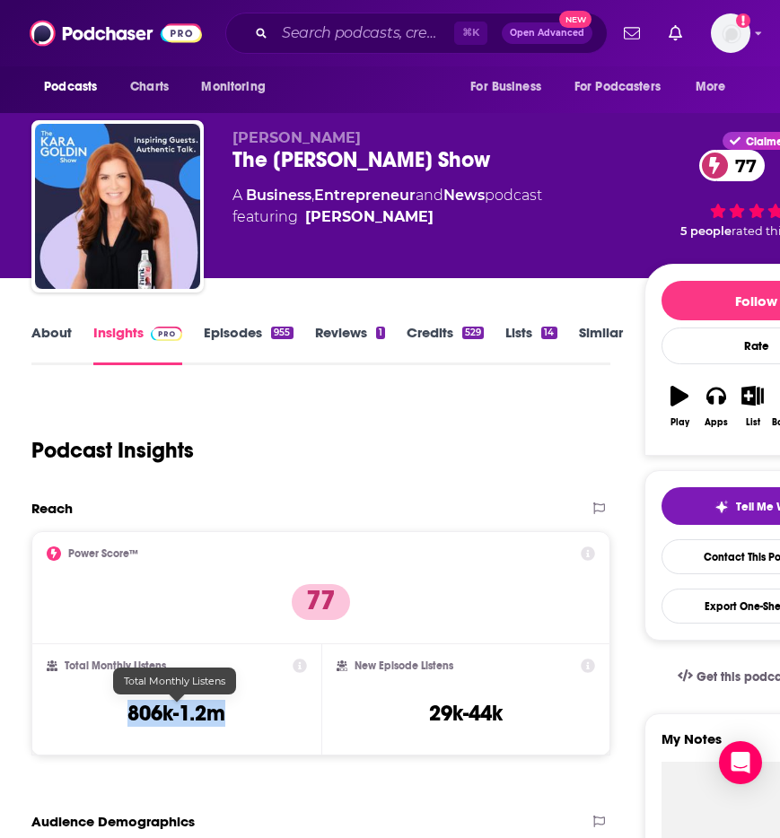
copy h3 "806k-1.2m"
click at [117, 715] on div "Total Monthly Listens 806k-1.2m" at bounding box center [177, 700] width 260 height 83
drag, startPoint x: 118, startPoint y: 713, endPoint x: 220, endPoint y: 714, distance: 102.3
click at [220, 714] on div "Total Monthly Listens 806k-1.2m" at bounding box center [177, 700] width 260 height 83
copy h3 "806k-1.2m"
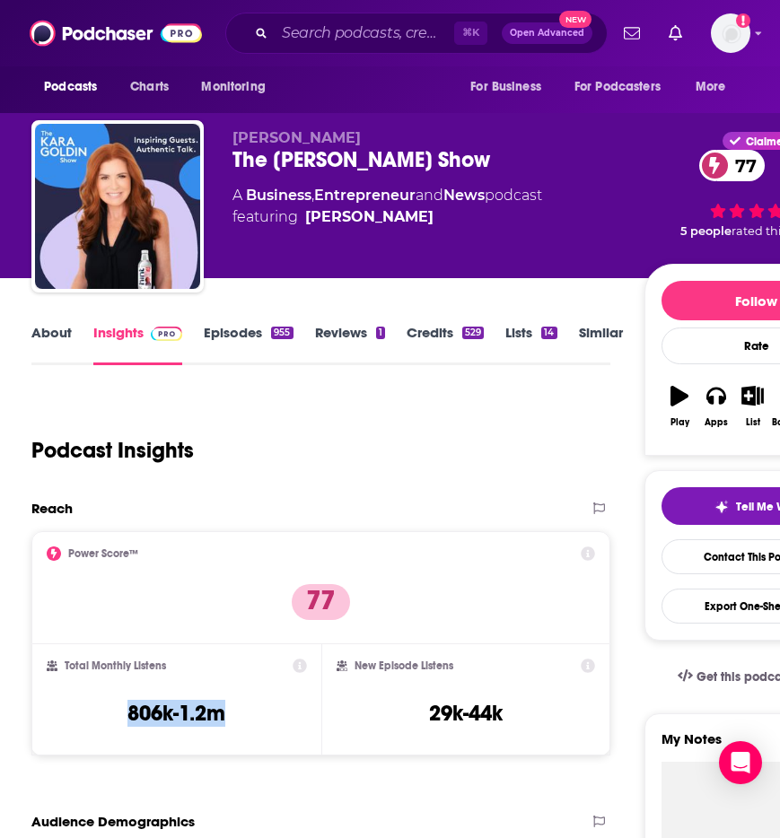
click at [171, 711] on h3 "806k-1.2m" at bounding box center [176, 713] width 98 height 27
copy div "806k-1.2m"
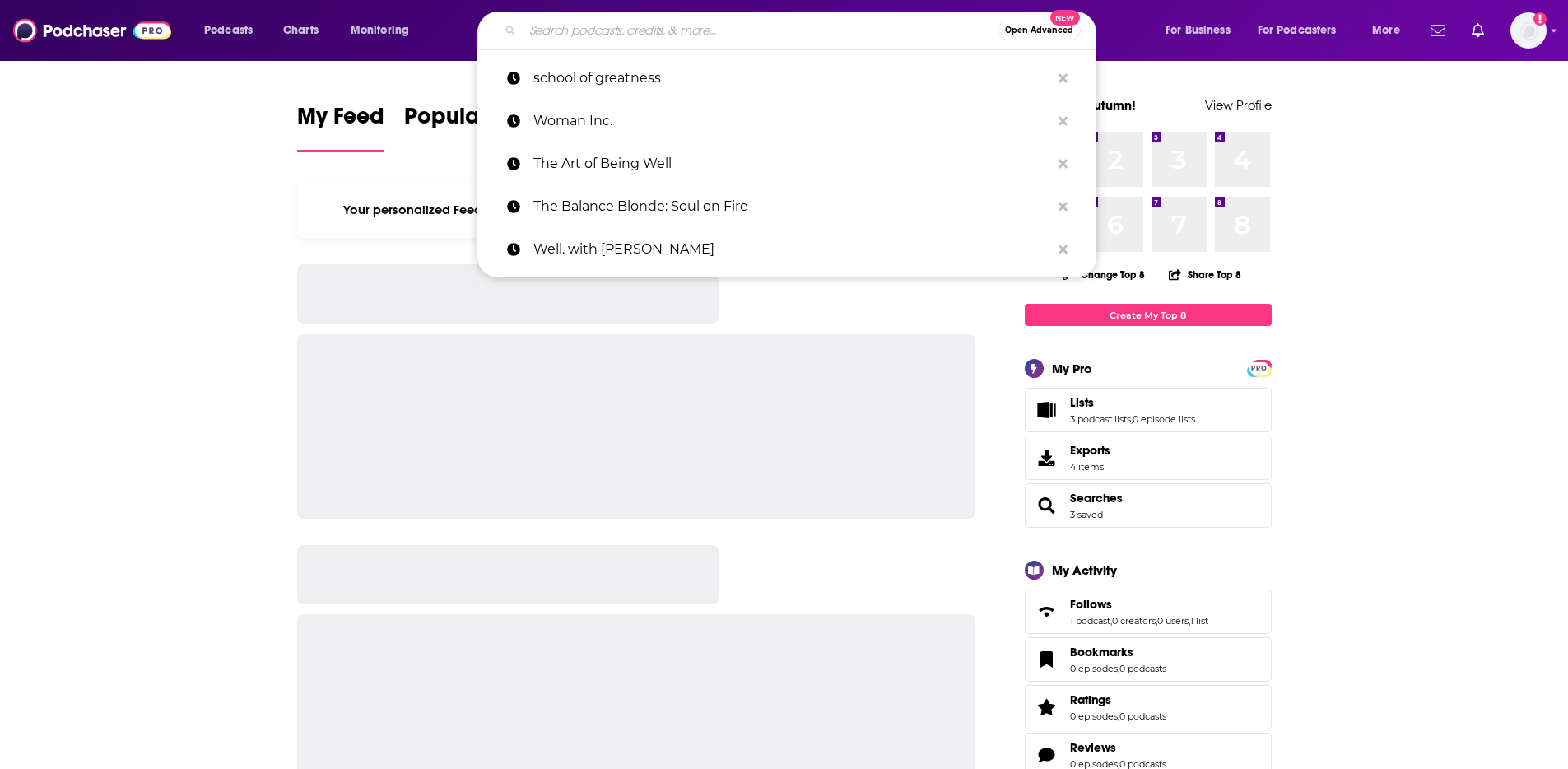
click at [746, 43] on input "Search podcasts, credits, & more..." at bounding box center [761, 30] width 475 height 27
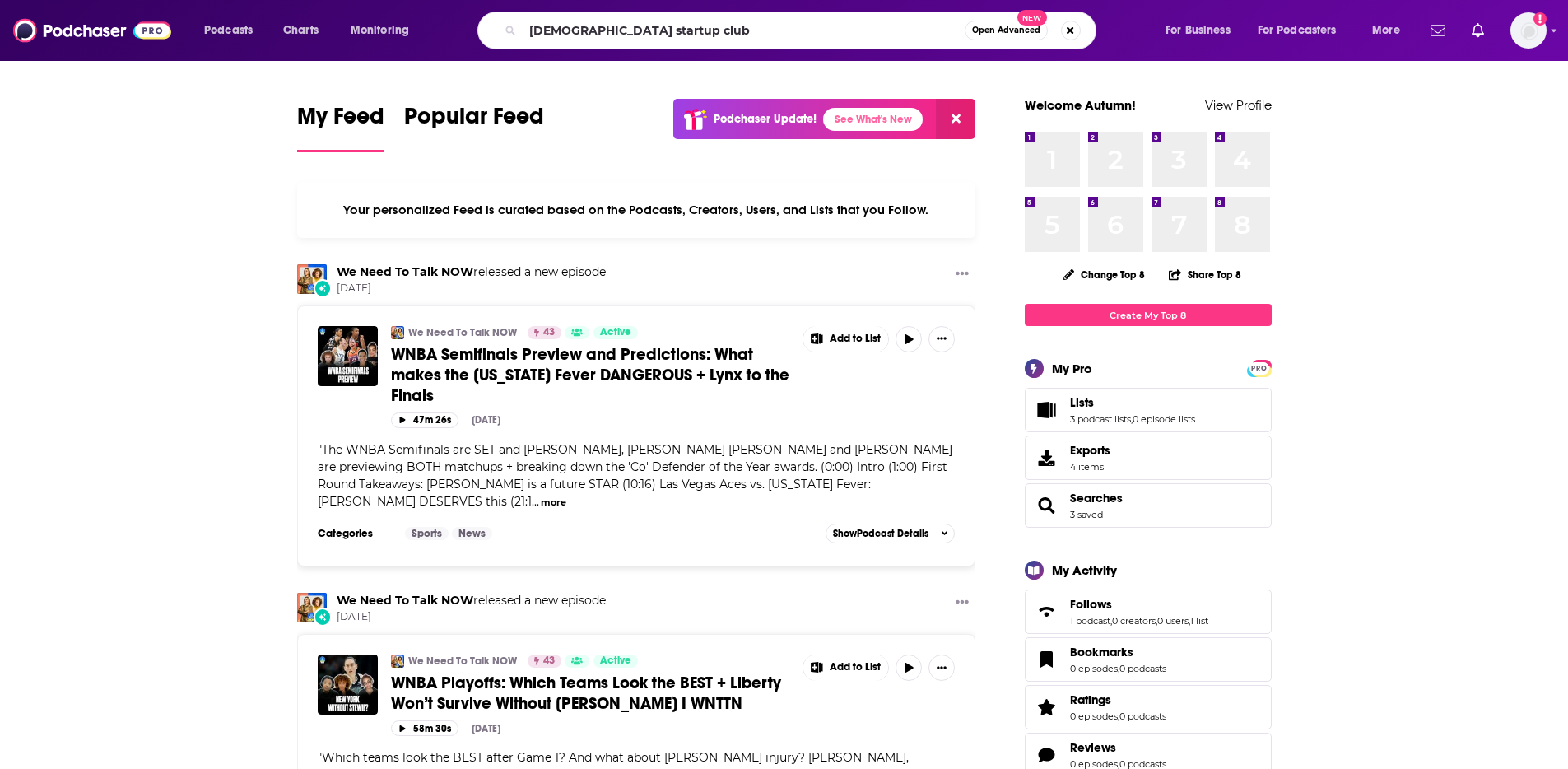
type input "female startup club"
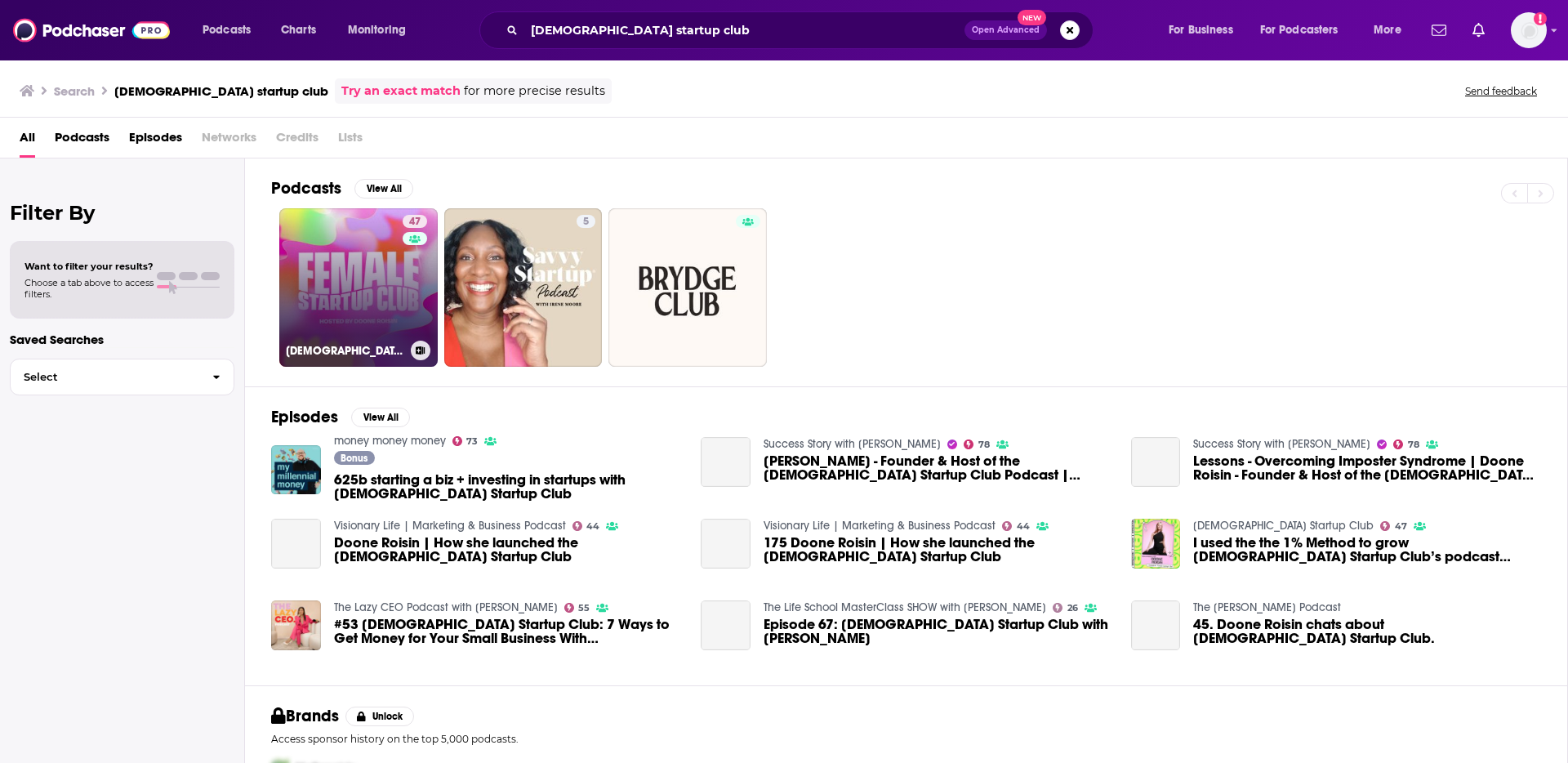
click at [373, 278] on link "47 Female Startup Club" at bounding box center [359, 288] width 158 height 158
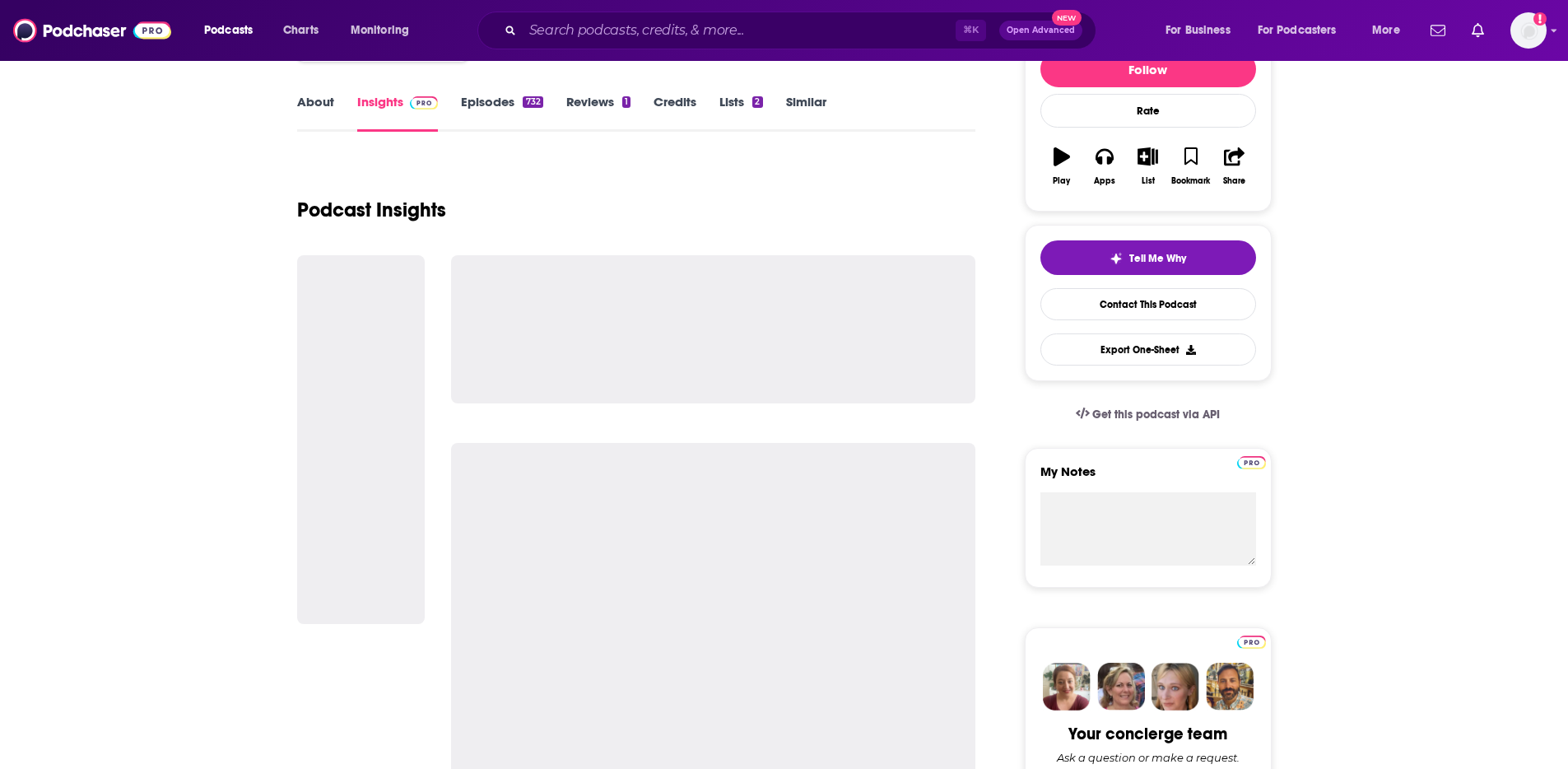
scroll to position [2, 0]
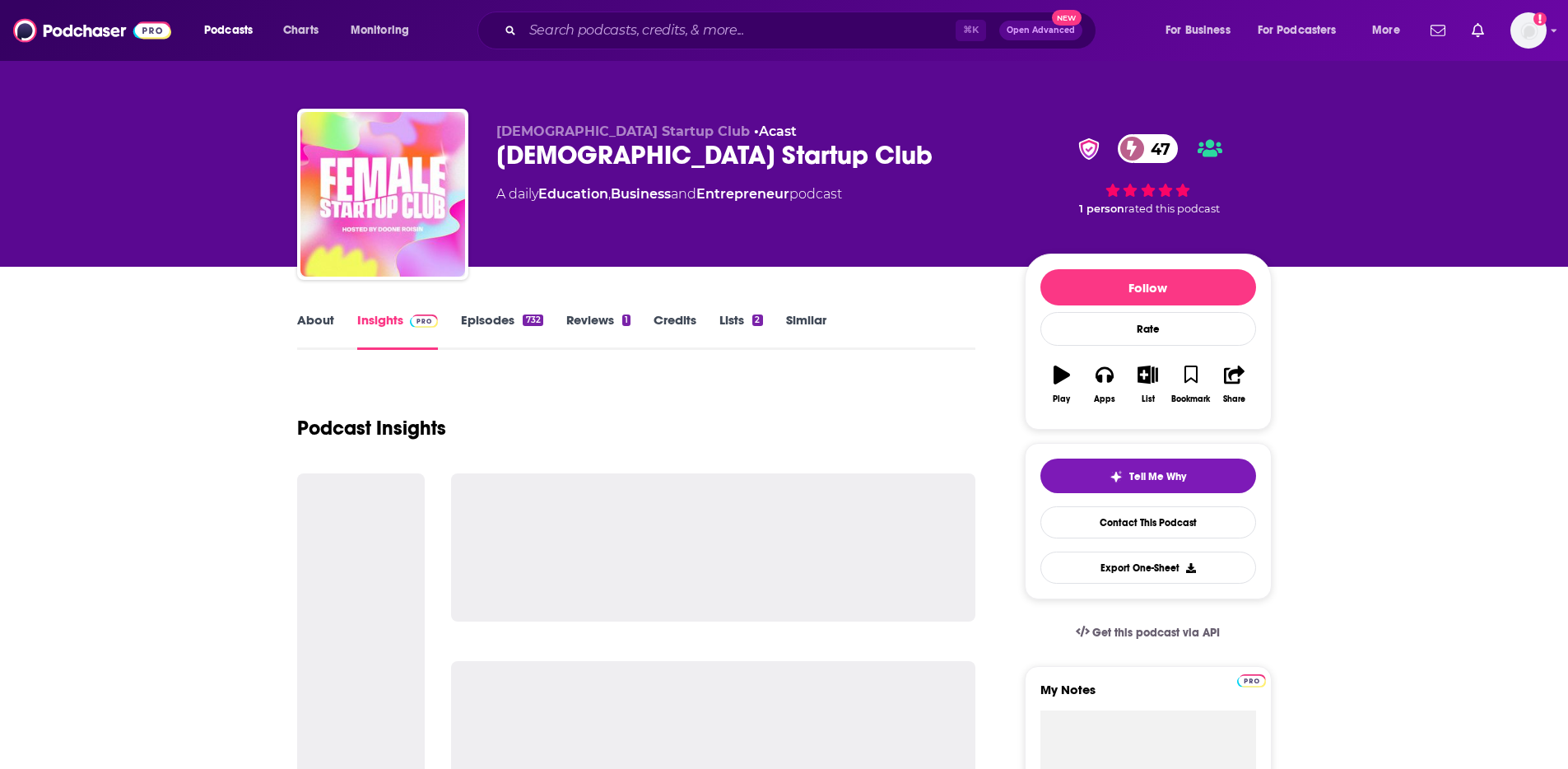
click at [499, 323] on link "Episodes 732" at bounding box center [501, 330] width 82 height 38
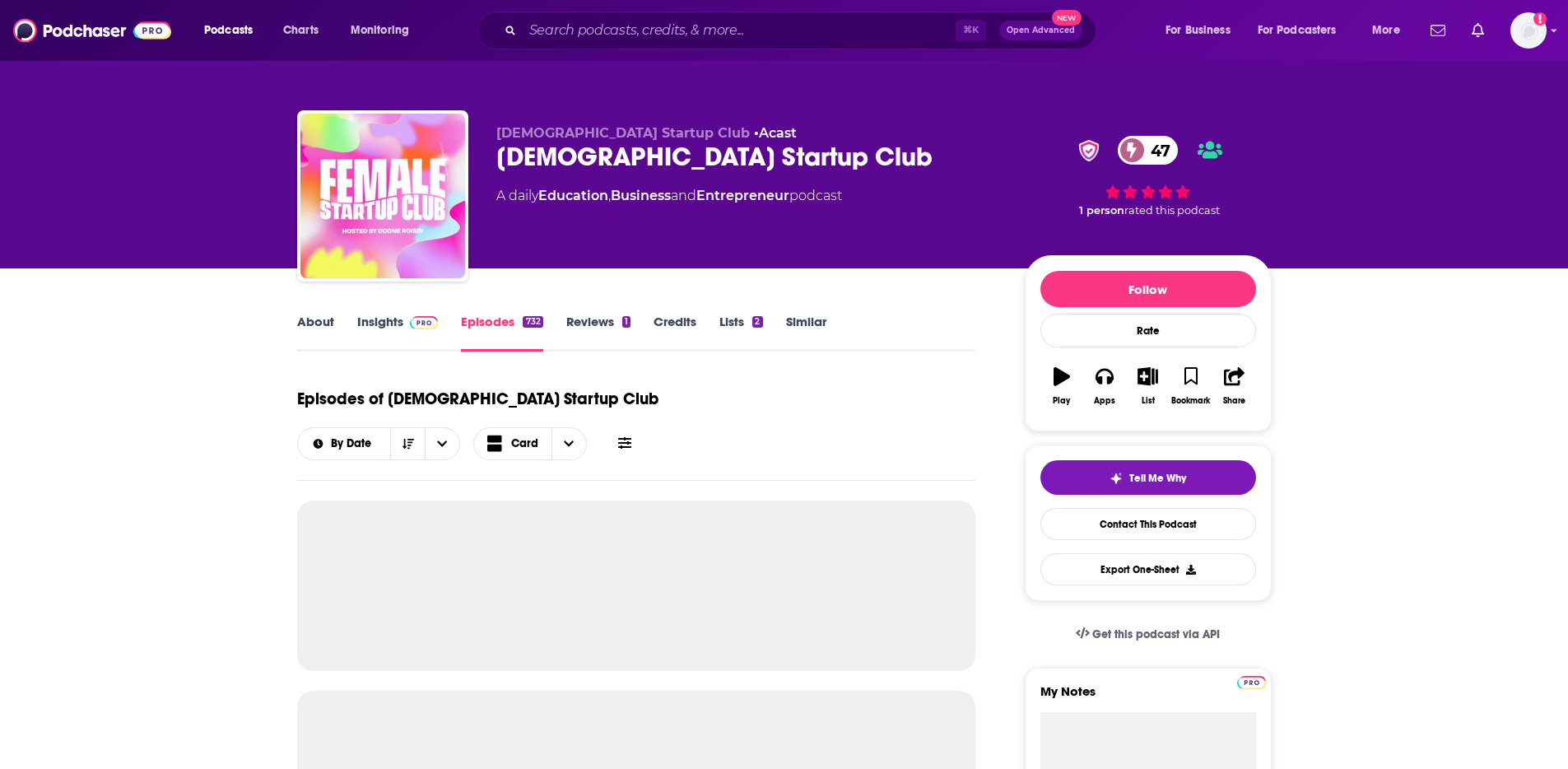
click at [429, 317] on img at bounding box center [424, 323] width 28 height 13
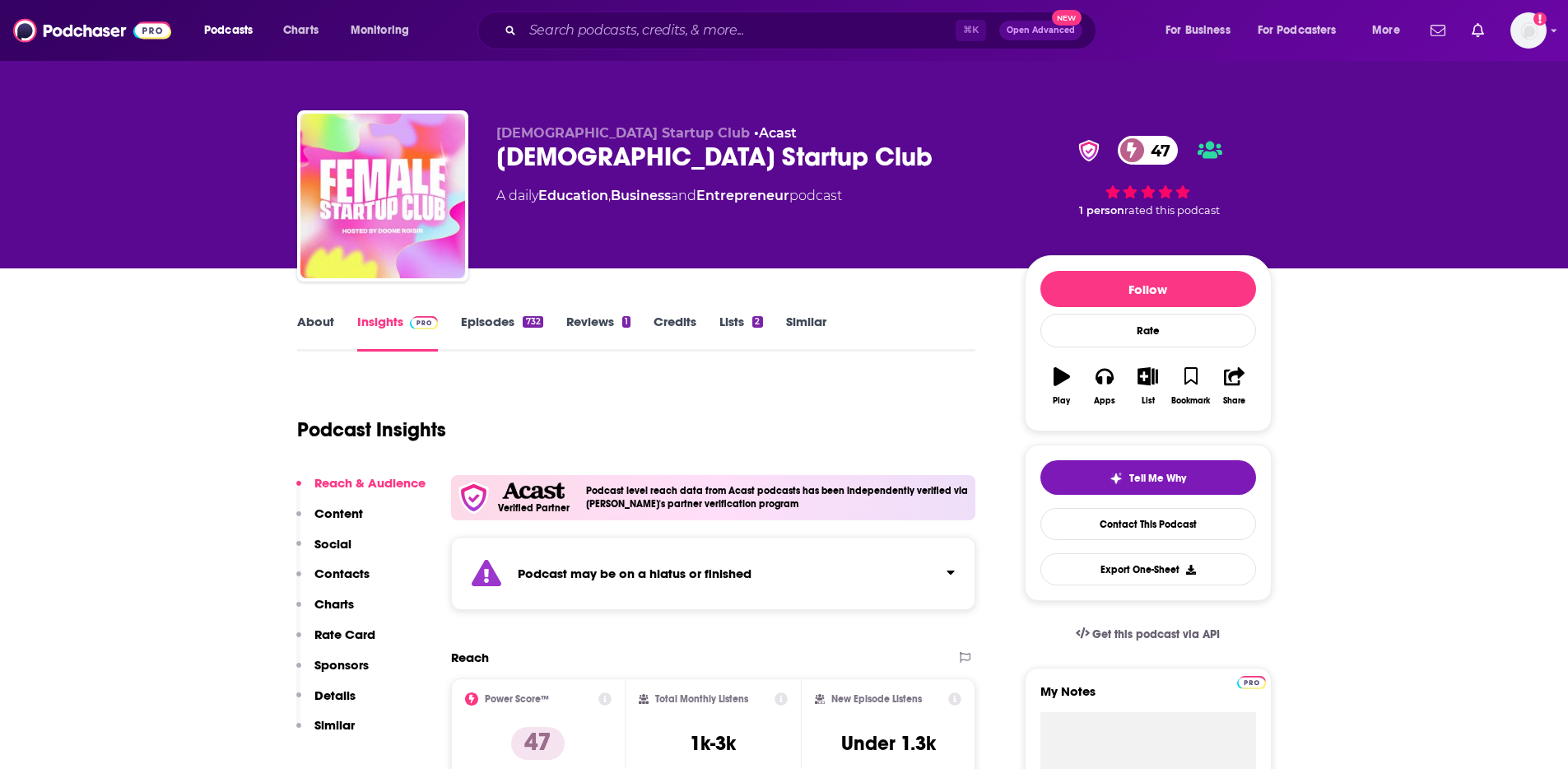
click at [383, 317] on link "Insights" at bounding box center [397, 332] width 82 height 38
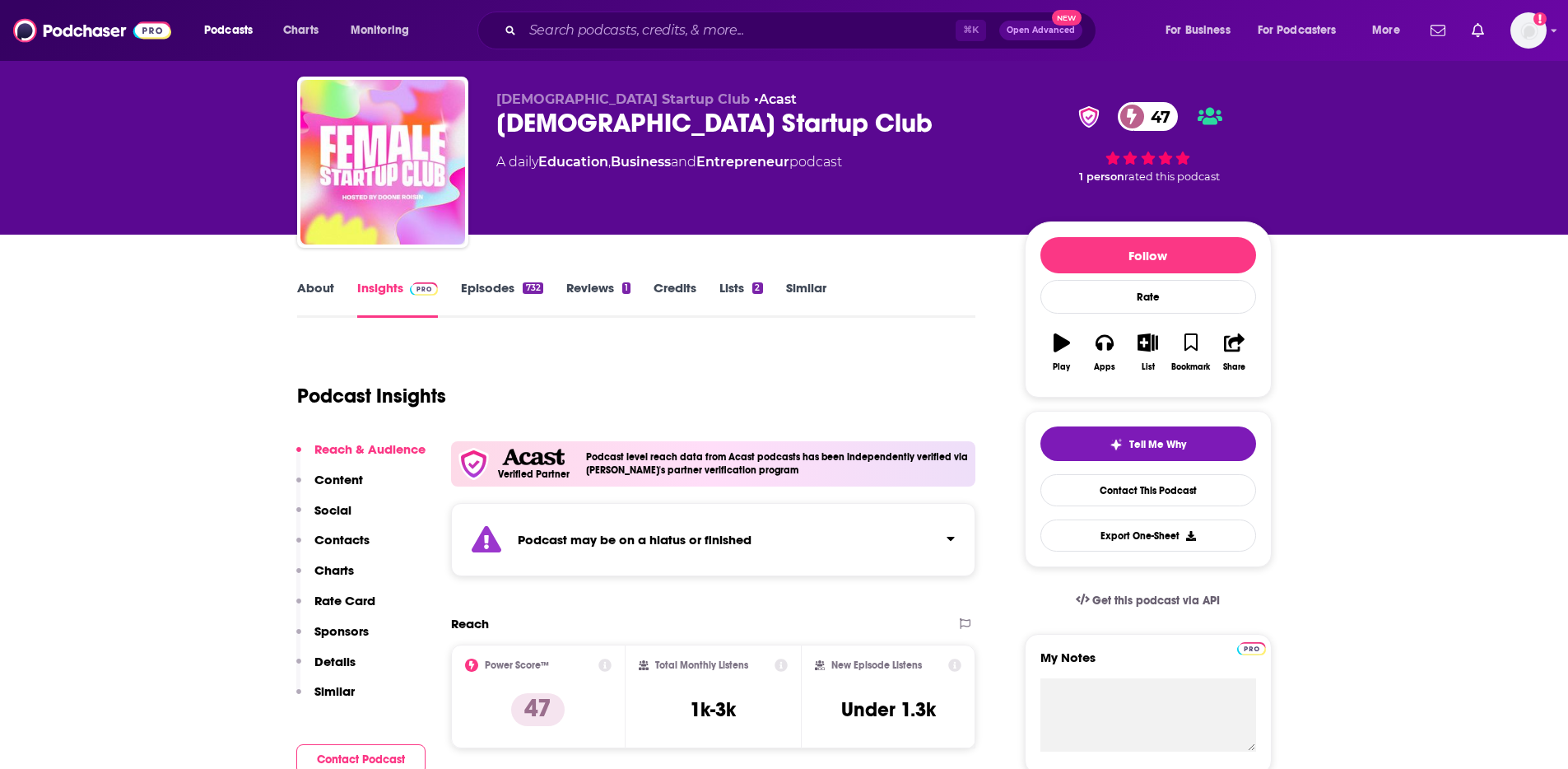
scroll to position [124, 0]
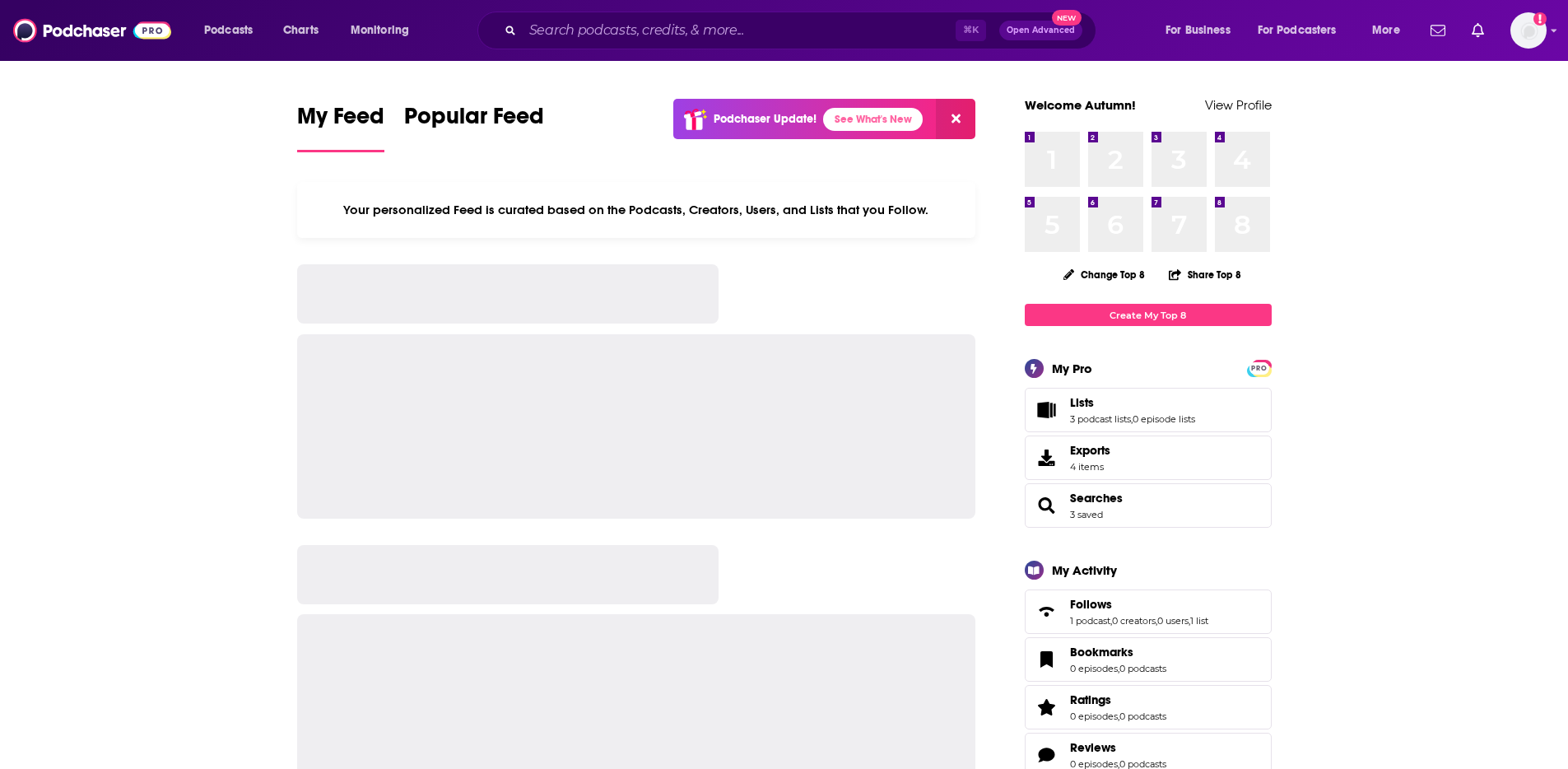
click at [616, 9] on div "Podcasts Charts Monitoring ⌘ K Open Advanced New For Business For Podcasters Mo…" at bounding box center [784, 30] width 1568 height 61
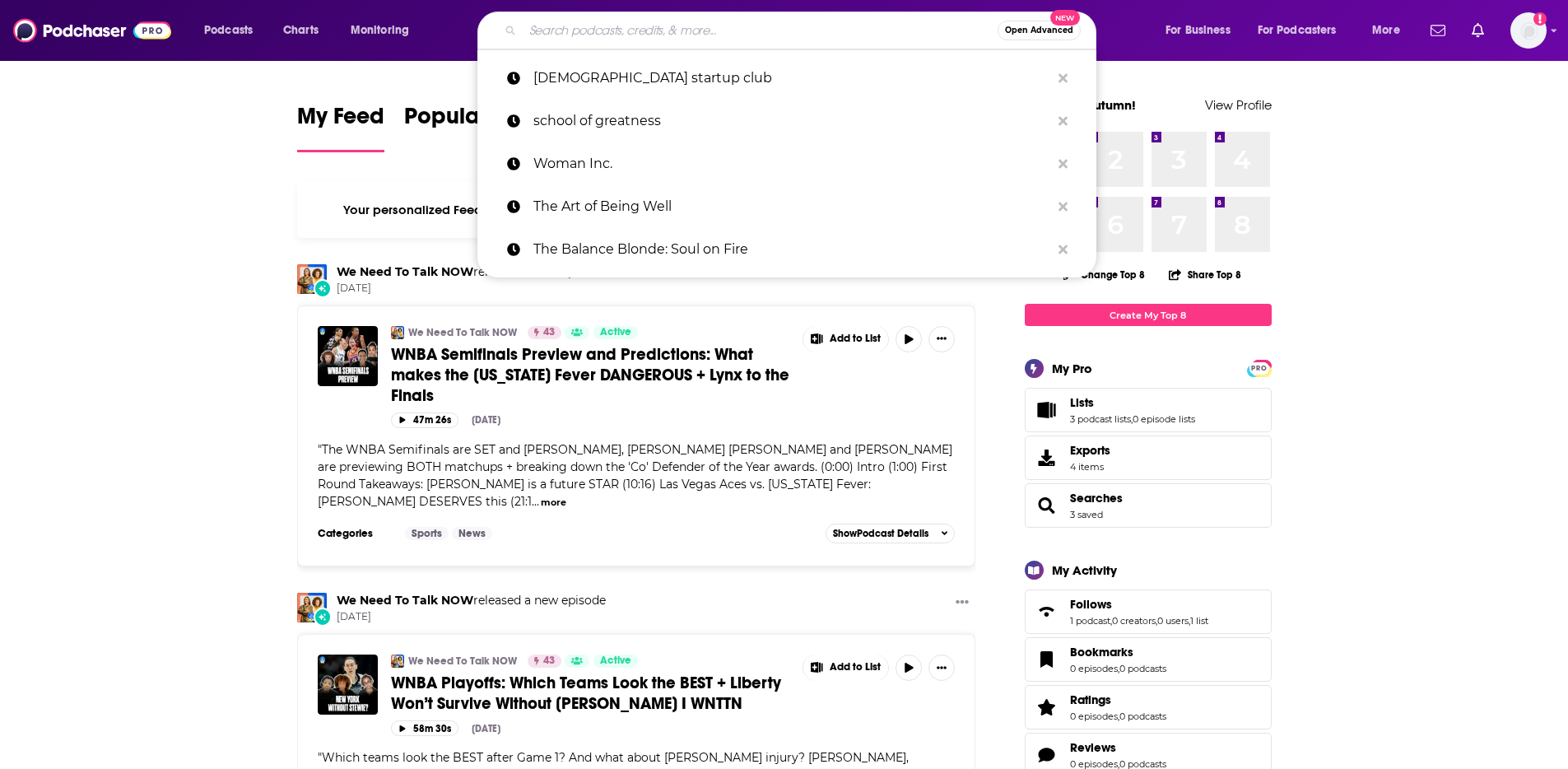
click at [609, 20] on input "Search podcasts, credits, & more..." at bounding box center [761, 30] width 475 height 27
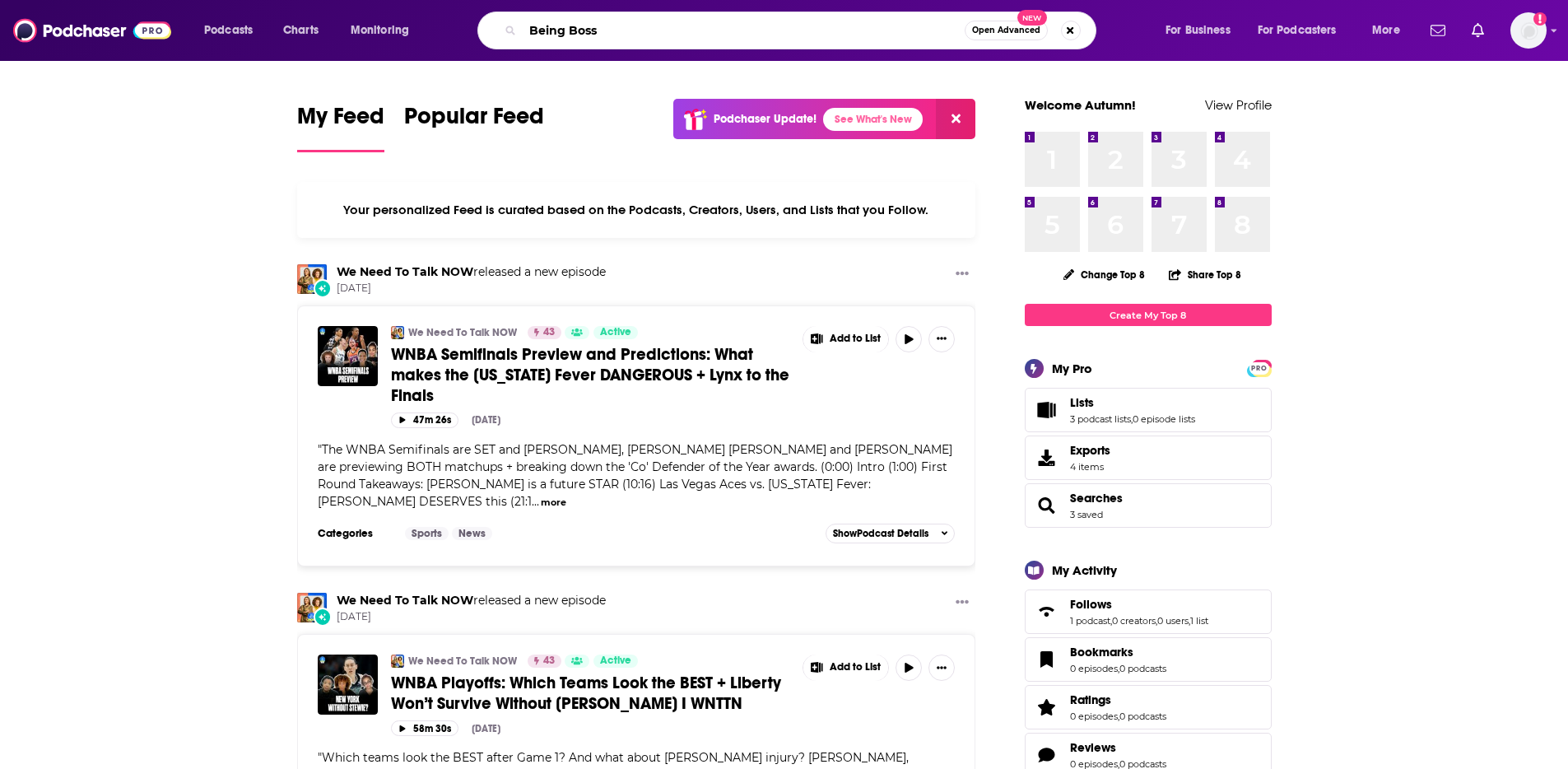
type input "Being Boss"
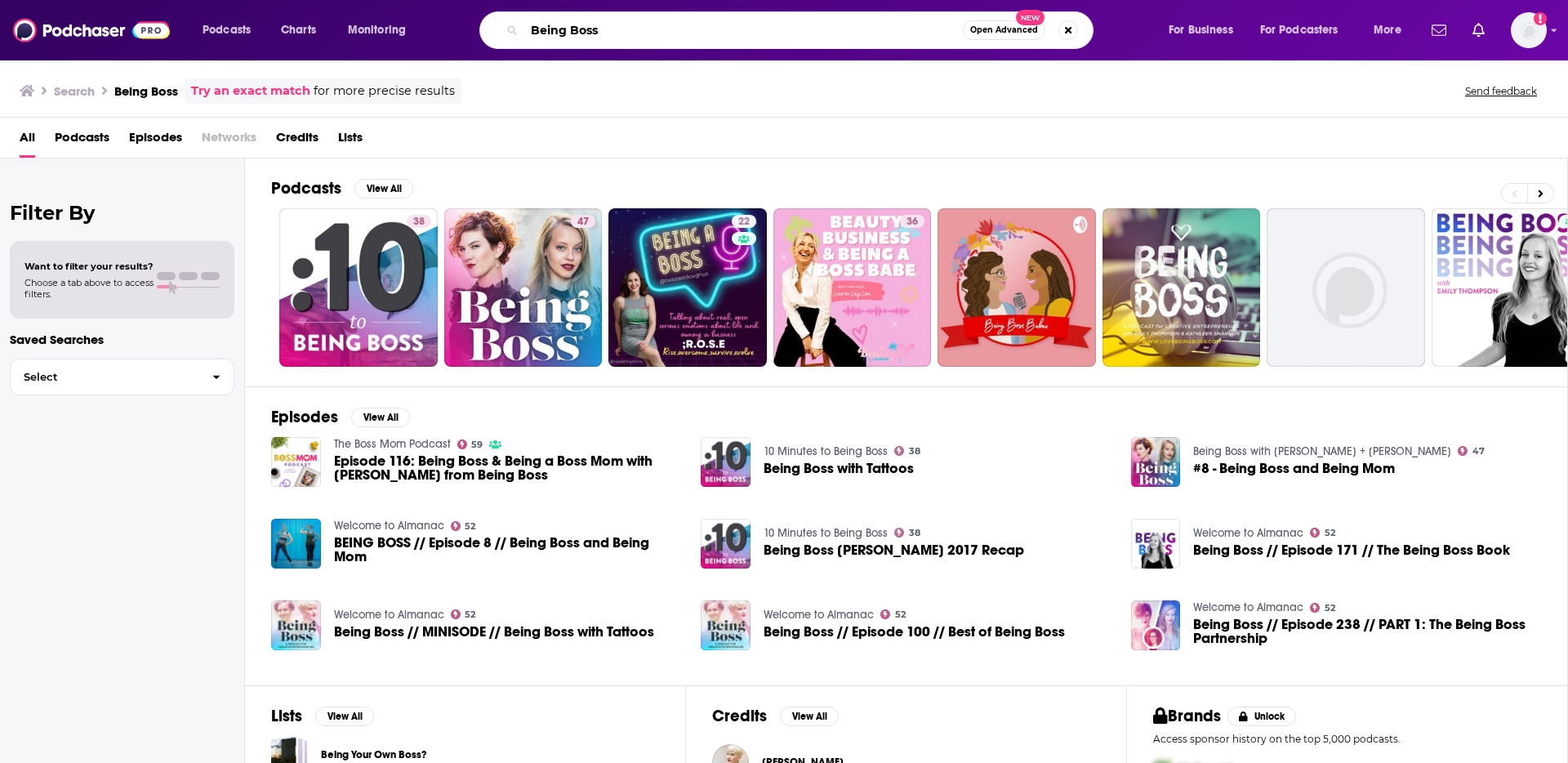
click at [606, 27] on input "Being Boss" at bounding box center [744, 30] width 439 height 26
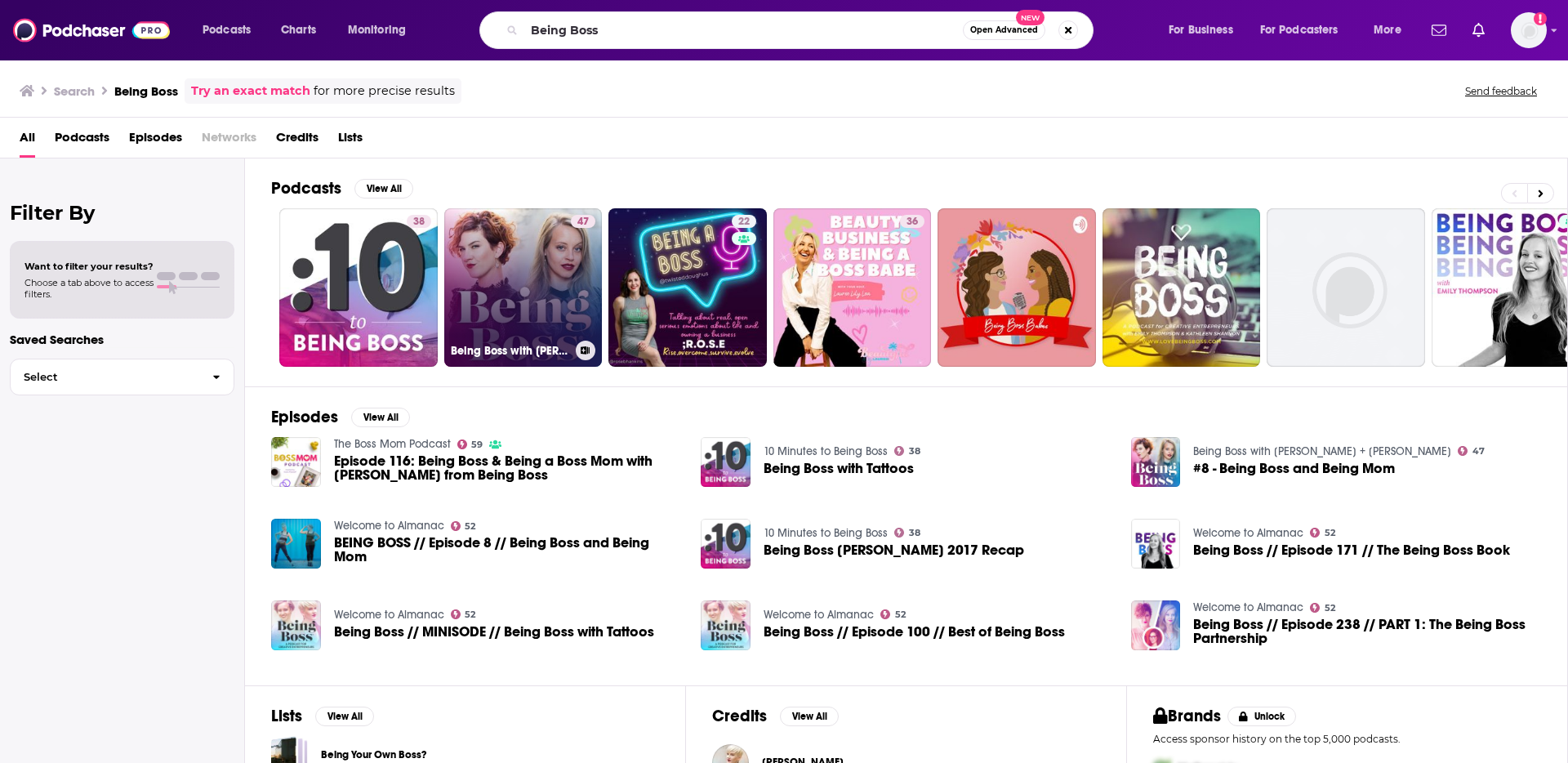
click at [498, 288] on link "47 Being Boss with Emily + Kathleen" at bounding box center [523, 288] width 158 height 158
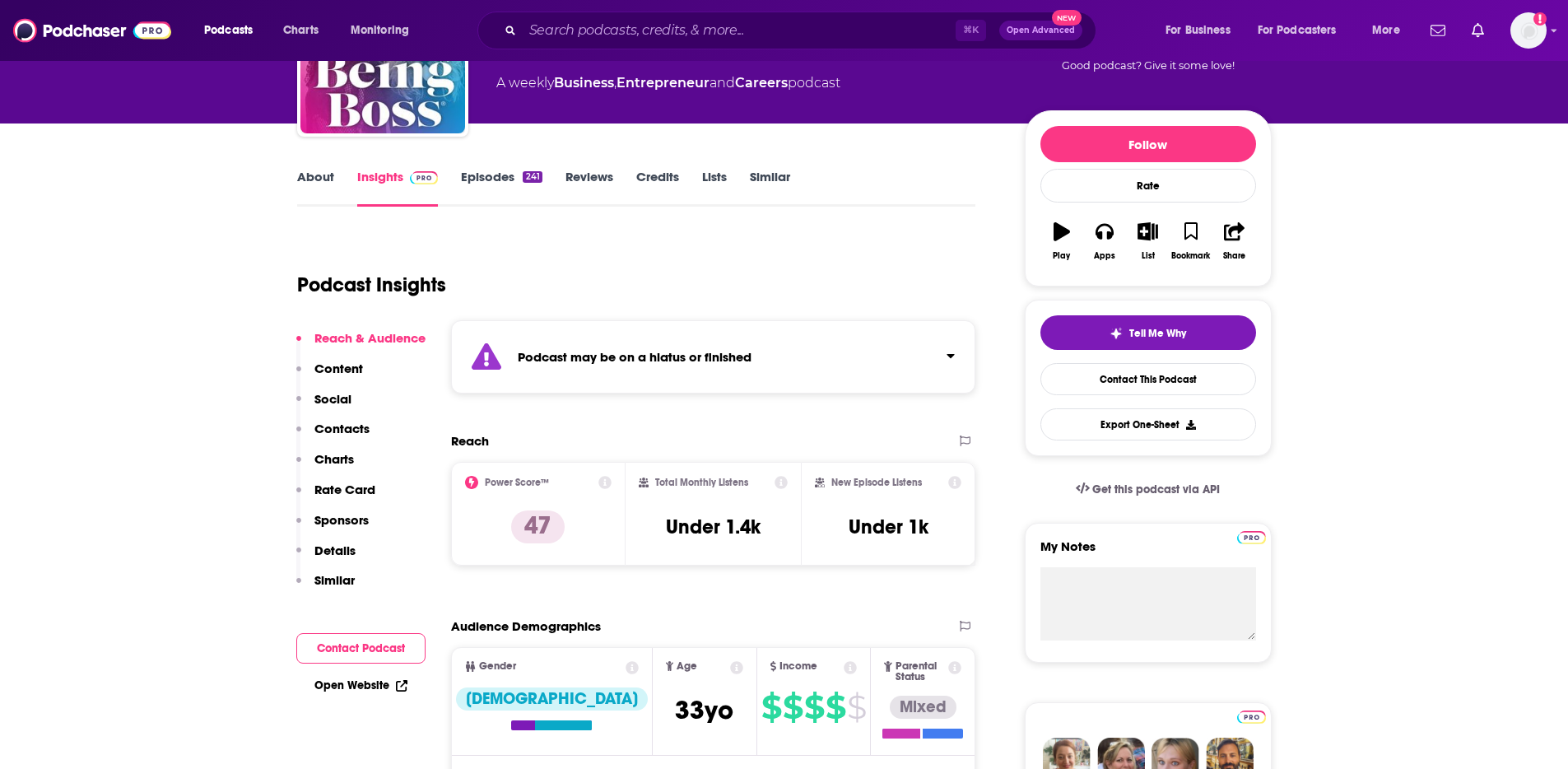
scroll to position [150, 0]
